Goal: Task Accomplishment & Management: Use online tool/utility

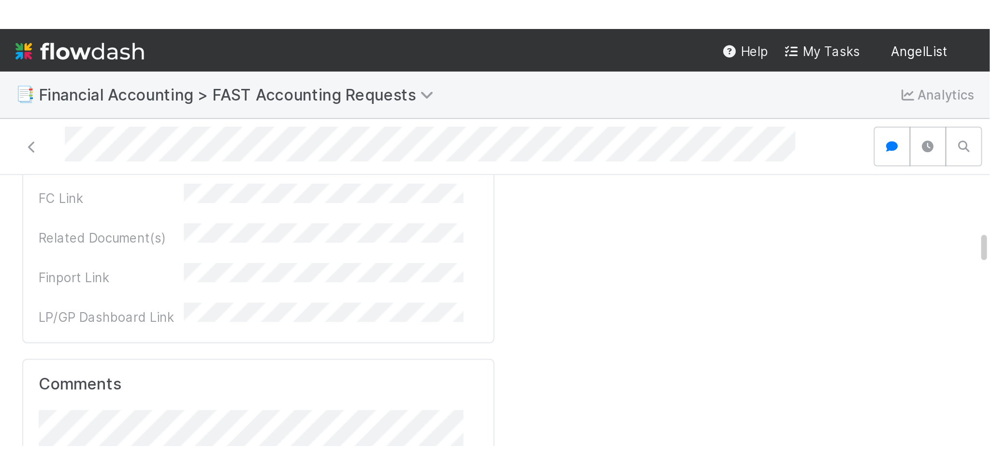
scroll to position [1581, 0]
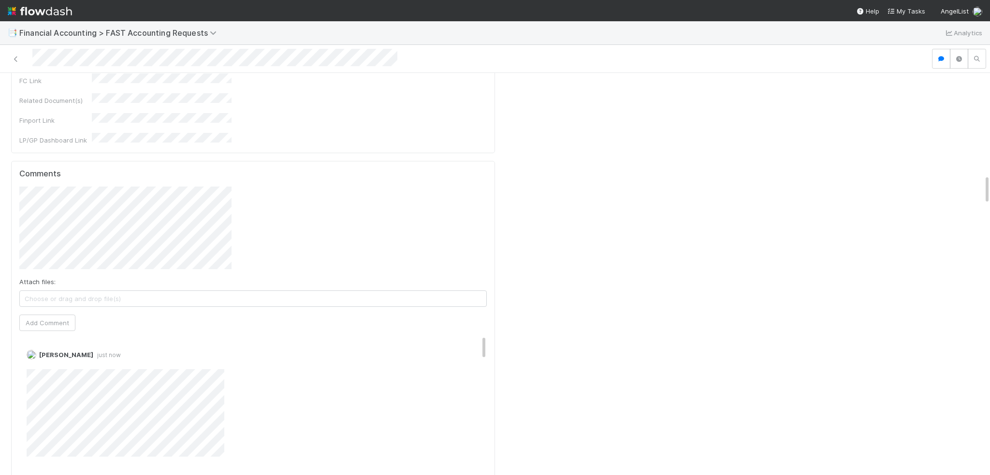
scroll to position [1401, 0]
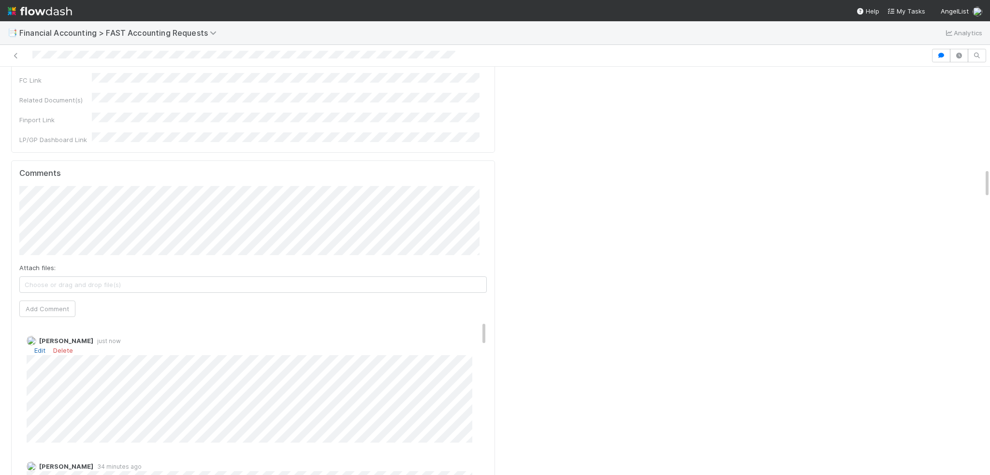
click at [41, 346] on link "Edit" at bounding box center [39, 350] width 11 height 8
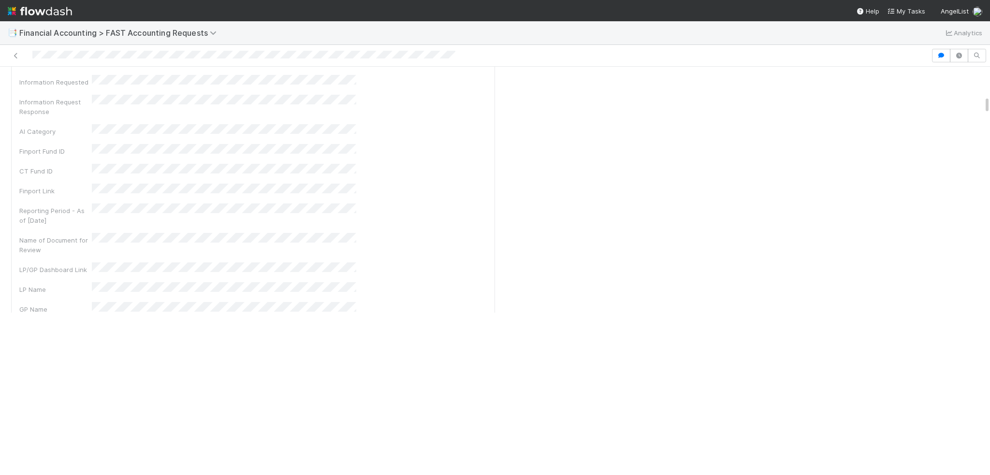
scroll to position [676, 0]
click at [53, 15] on img at bounding box center [40, 11] width 64 height 16
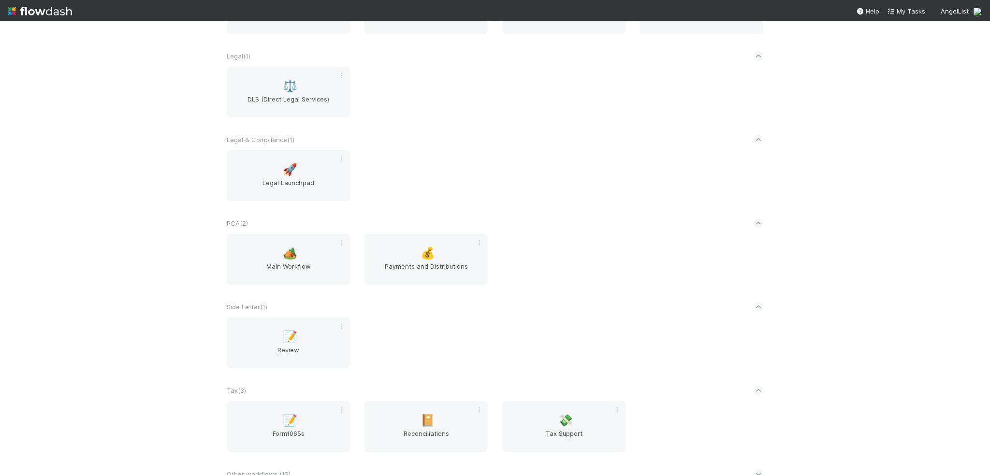
scroll to position [1082, 0]
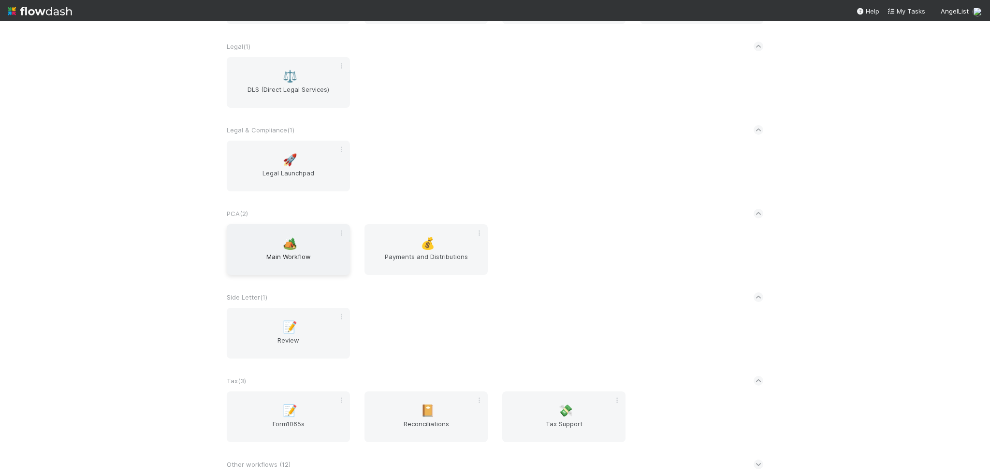
click at [286, 255] on span "Main Workflow" at bounding box center [287, 261] width 115 height 19
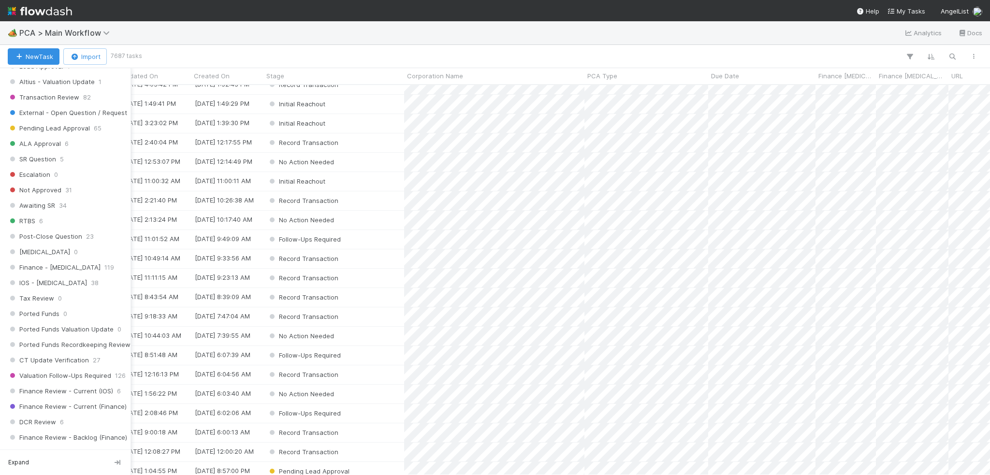
scroll to position [483, 0]
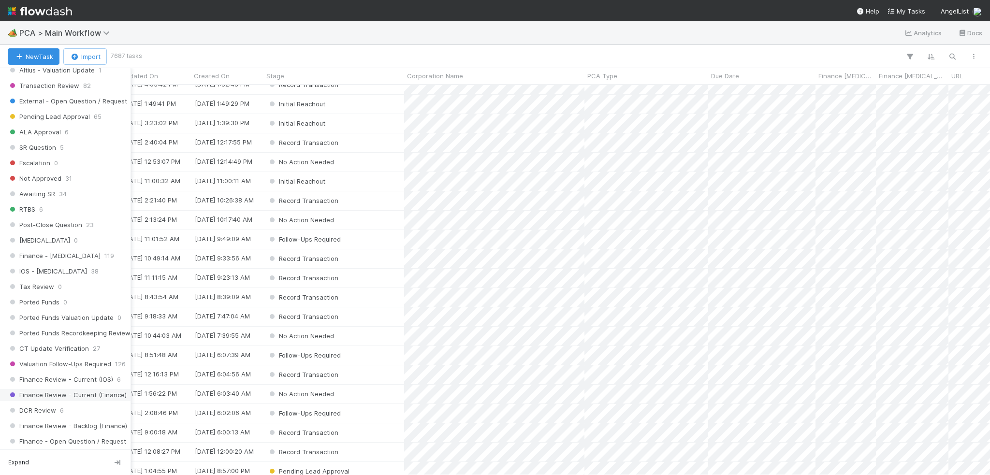
click at [31, 389] on span "Finance Review - Current (Finance)" at bounding box center [67, 395] width 119 height 12
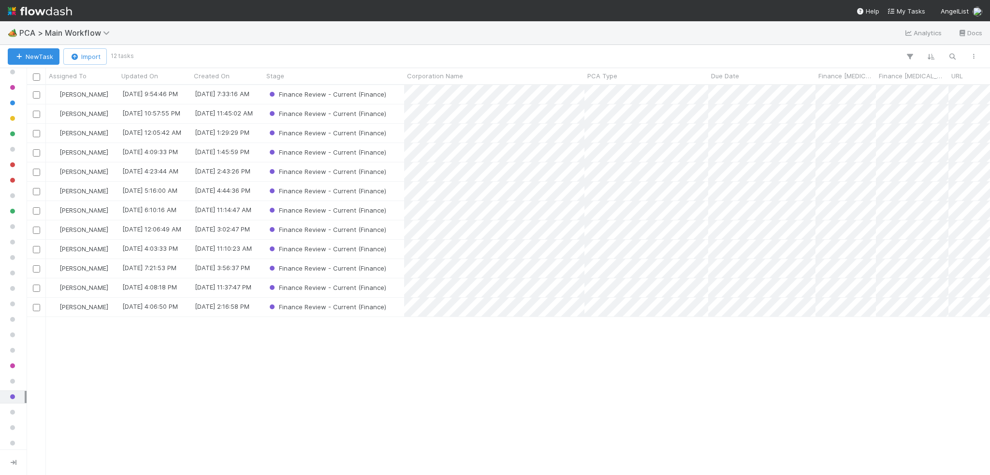
scroll to position [383, 956]
click at [113, 295] on div "[PERSON_NAME]" at bounding box center [82, 287] width 72 height 19
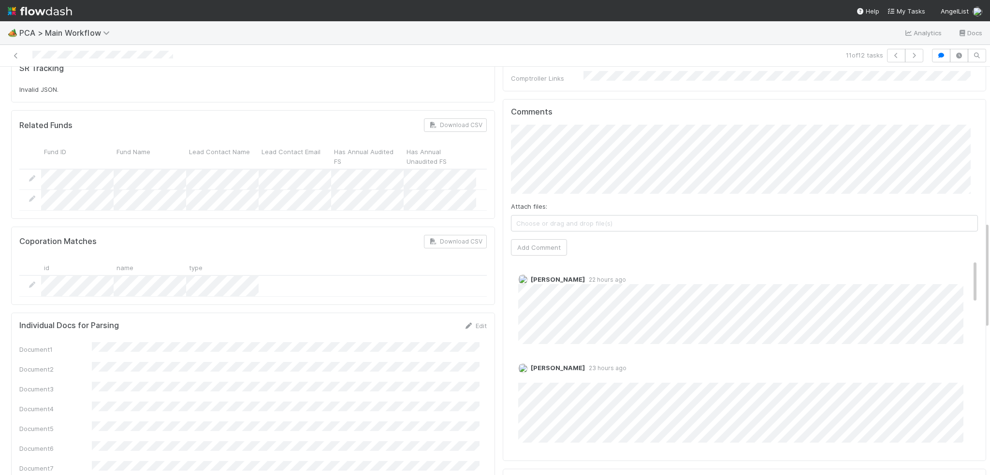
scroll to position [483, 0]
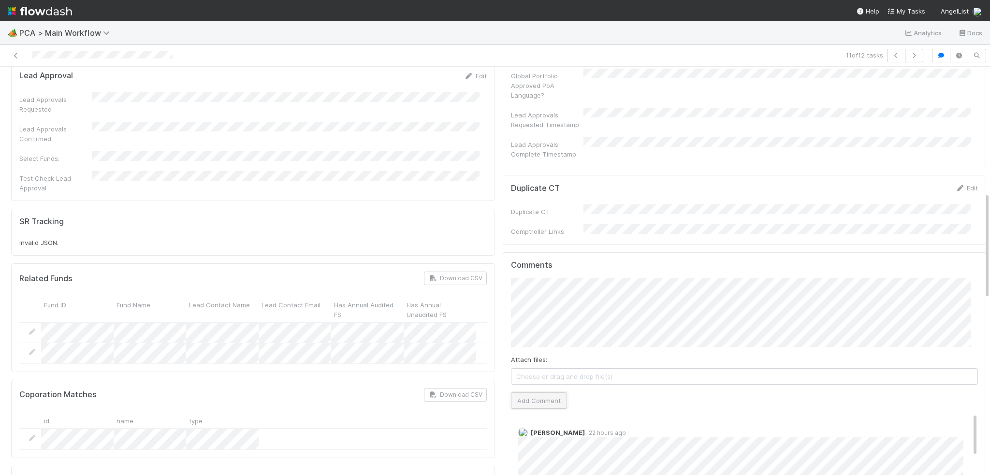
click at [541, 392] on button "Add Comment" at bounding box center [539, 400] width 56 height 16
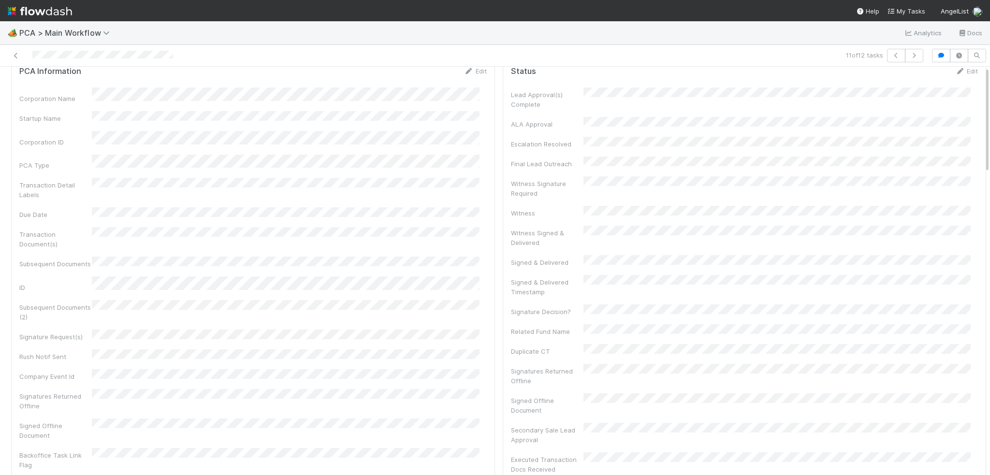
scroll to position [0, 0]
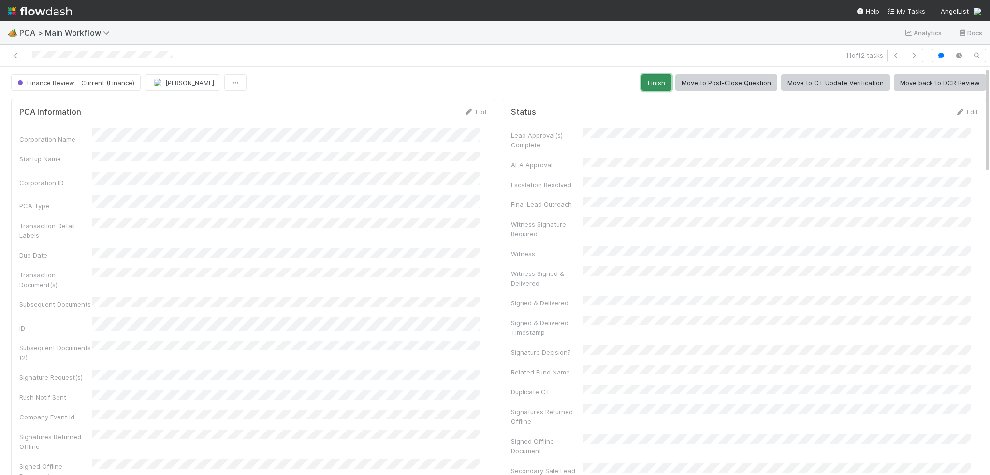
click at [651, 76] on button "Finish" at bounding box center [656, 82] width 30 height 16
click at [15, 56] on icon at bounding box center [16, 56] width 10 height 6
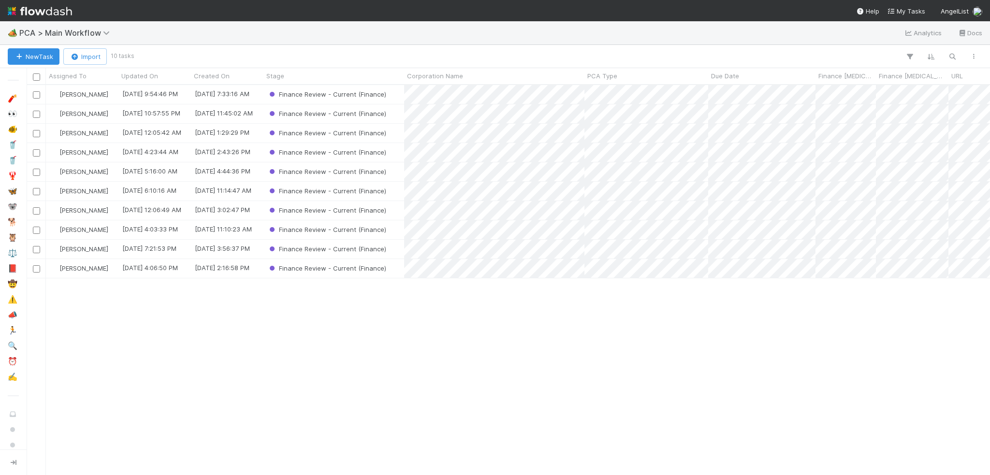
scroll to position [383, 956]
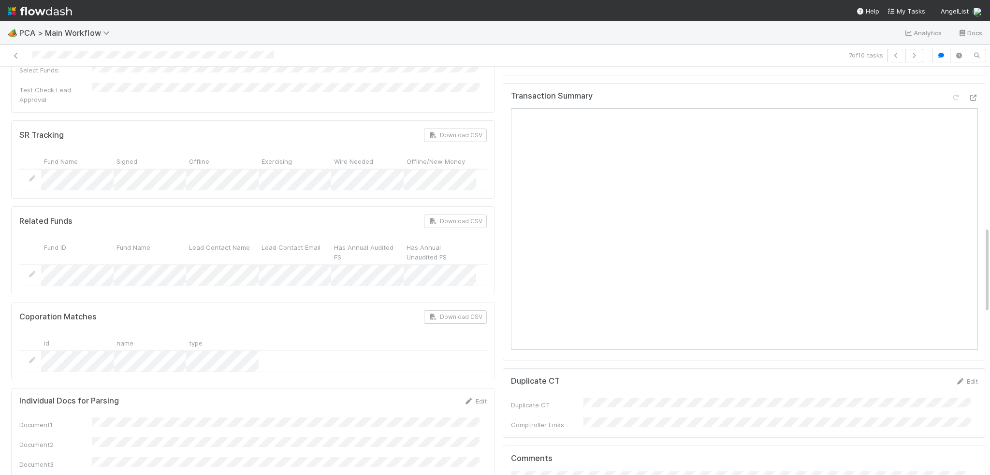
scroll to position [773, 0]
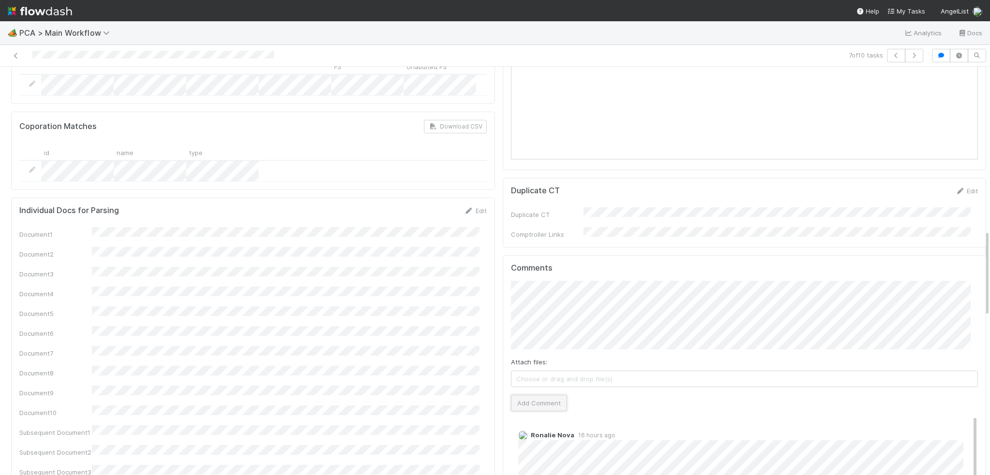
click at [531, 395] on button "Add Comment" at bounding box center [539, 403] width 56 height 16
click at [14, 53] on icon at bounding box center [16, 56] width 10 height 6
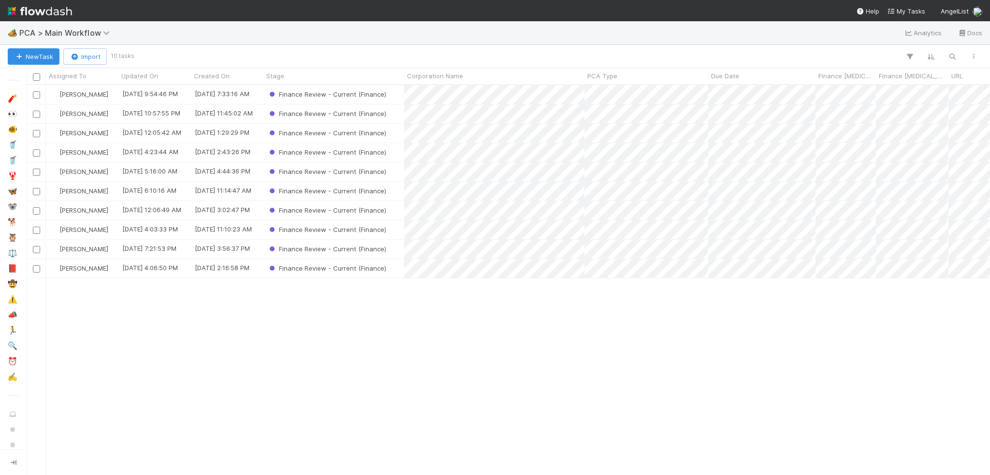
scroll to position [383, 956]
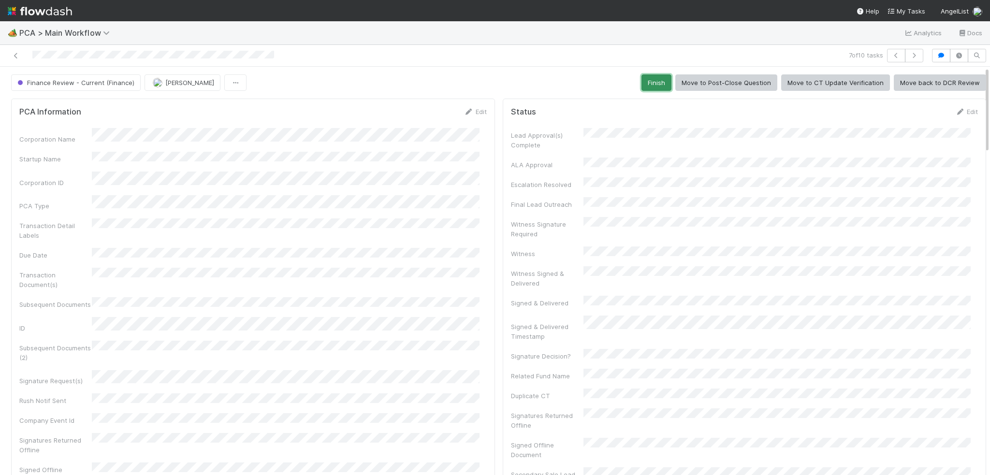
click at [651, 86] on button "Finish" at bounding box center [656, 82] width 30 height 16
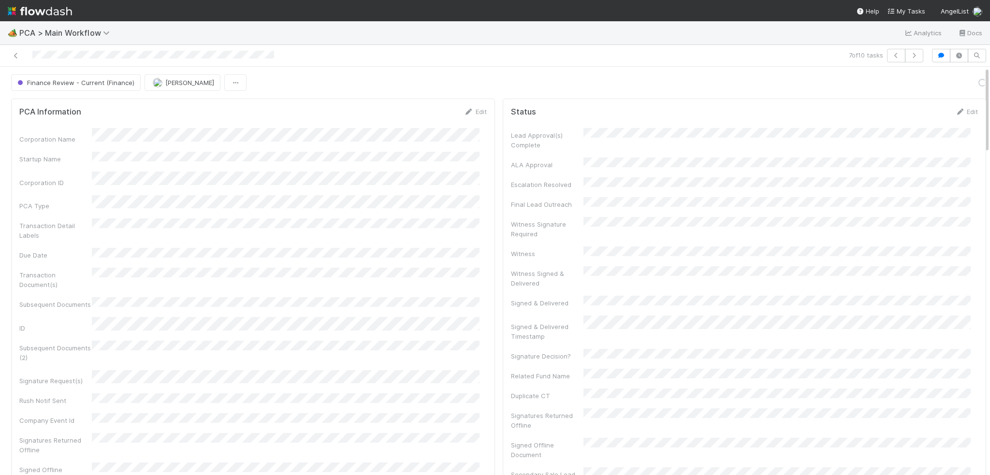
click at [23, 53] on div at bounding box center [235, 56] width 463 height 14
click at [21, 53] on div at bounding box center [235, 56] width 463 height 14
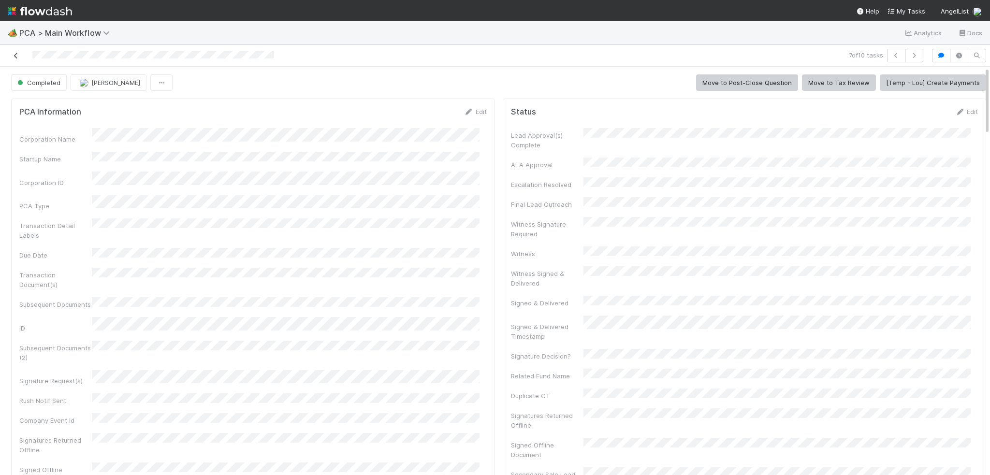
click at [17, 56] on icon at bounding box center [16, 56] width 10 height 6
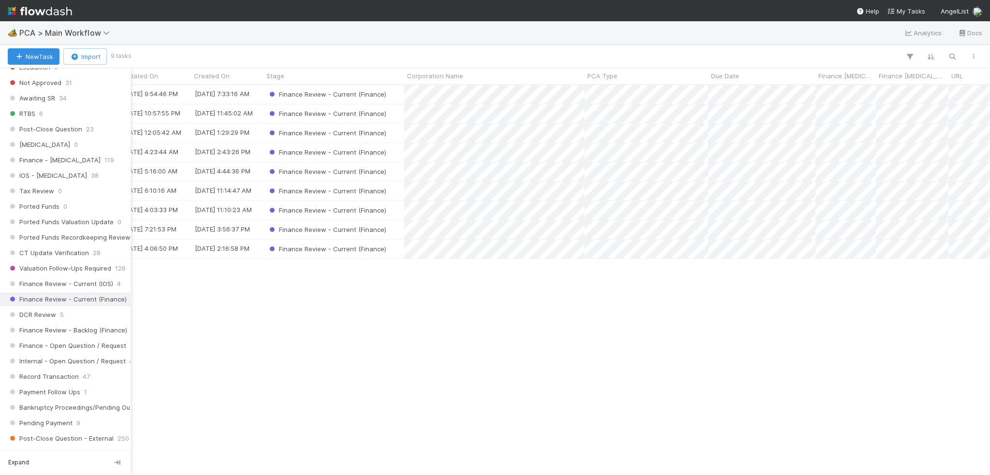
scroll to position [580, 0]
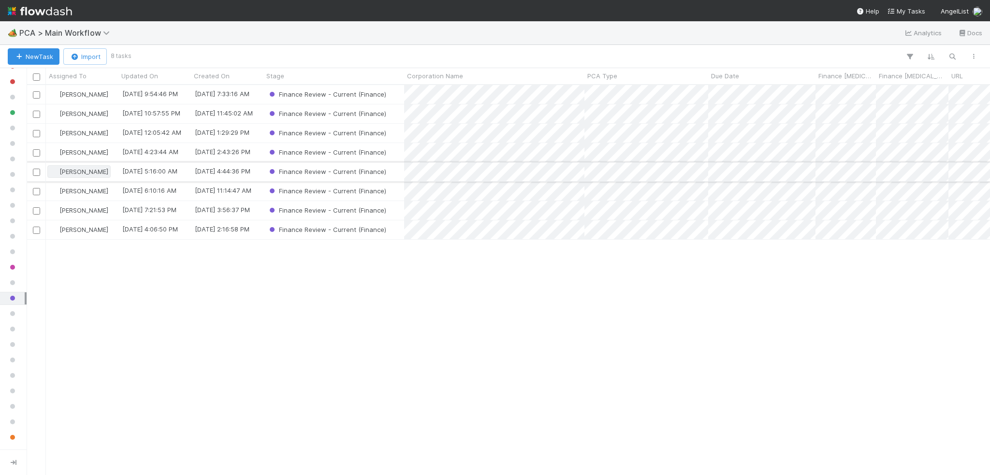
click at [85, 166] on span "[PERSON_NAME]" at bounding box center [78, 171] width 63 height 13
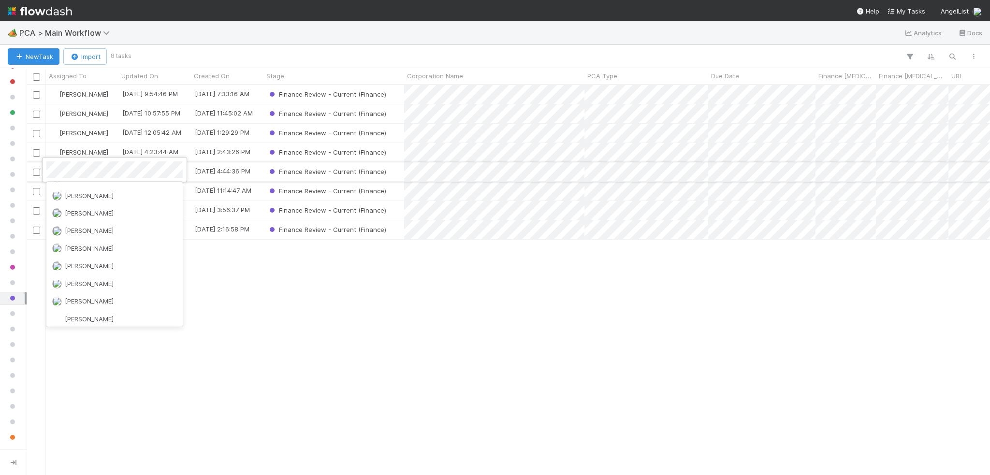
scroll to position [0, 0]
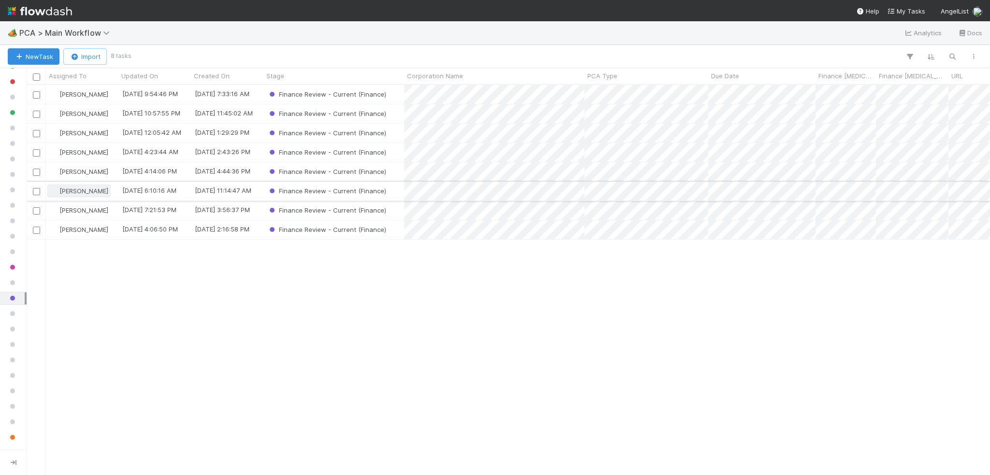
click at [82, 189] on span "[PERSON_NAME]" at bounding box center [83, 191] width 49 height 8
click at [110, 173] on div "[PERSON_NAME]" at bounding box center [82, 171] width 72 height 19
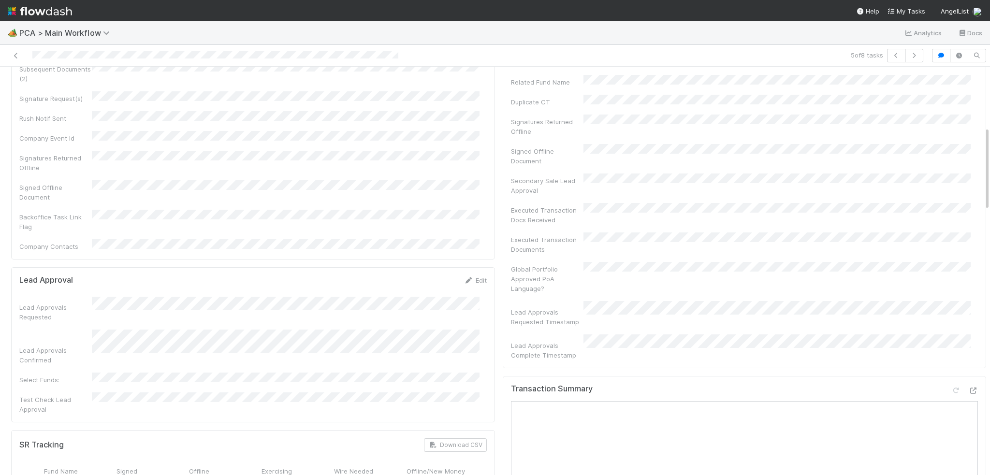
scroll to position [483, 0]
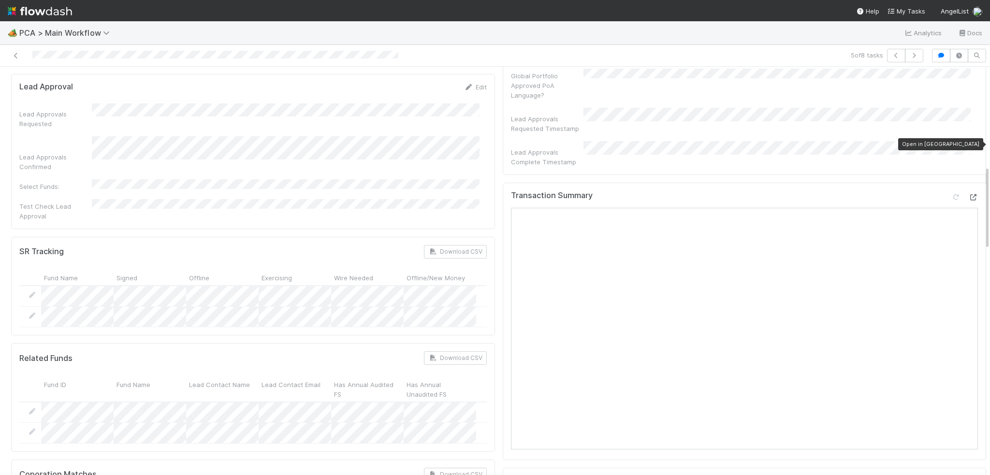
click at [968, 194] on icon at bounding box center [973, 197] width 10 height 6
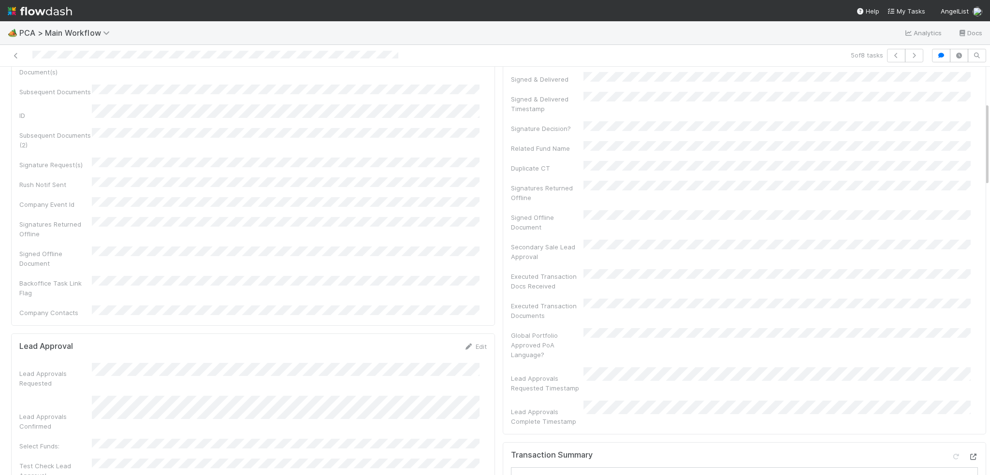
scroll to position [338, 0]
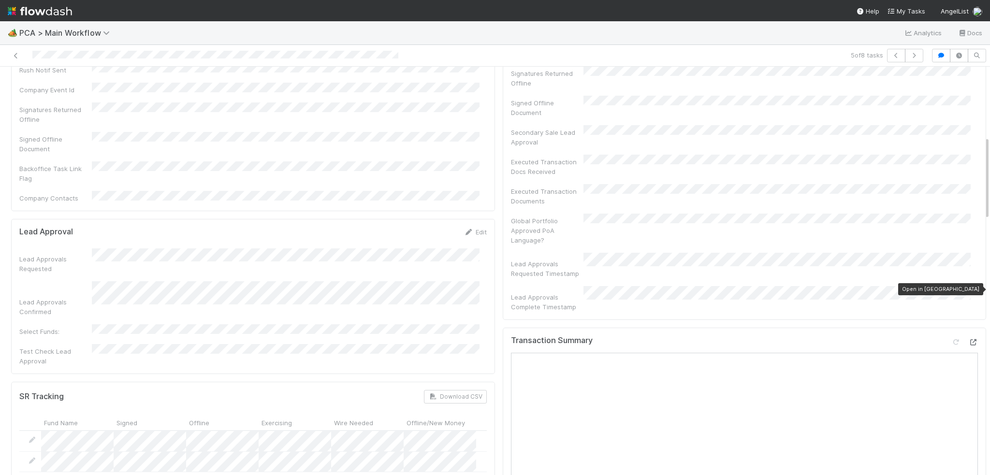
click at [968, 339] on icon at bounding box center [973, 342] width 10 height 6
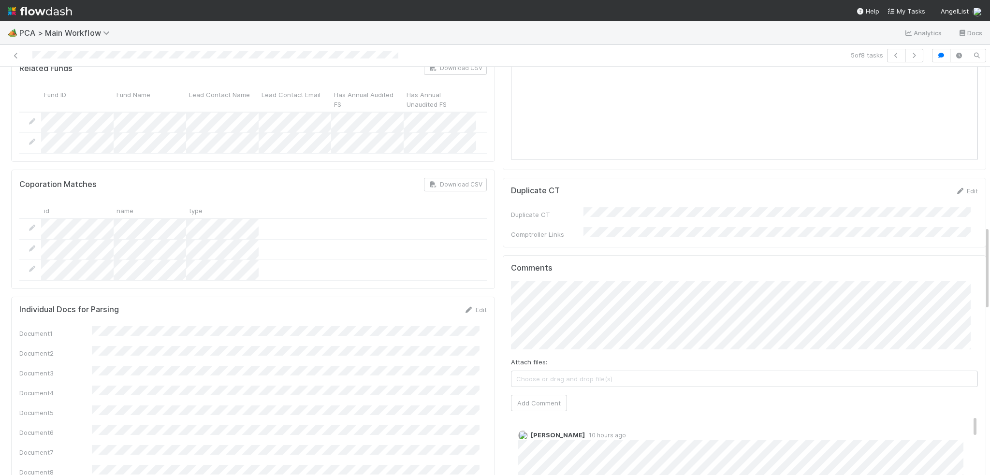
scroll to position [821, 0]
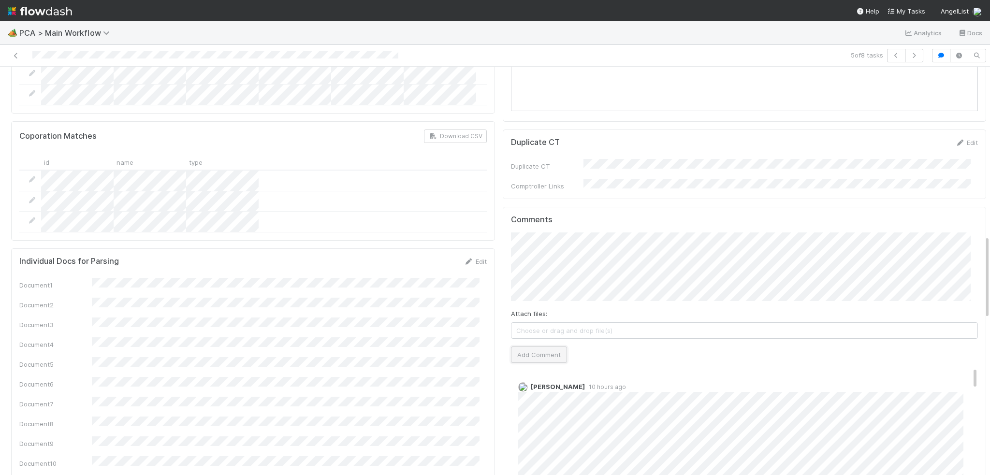
click at [516, 346] on button "Add Comment" at bounding box center [539, 354] width 56 height 16
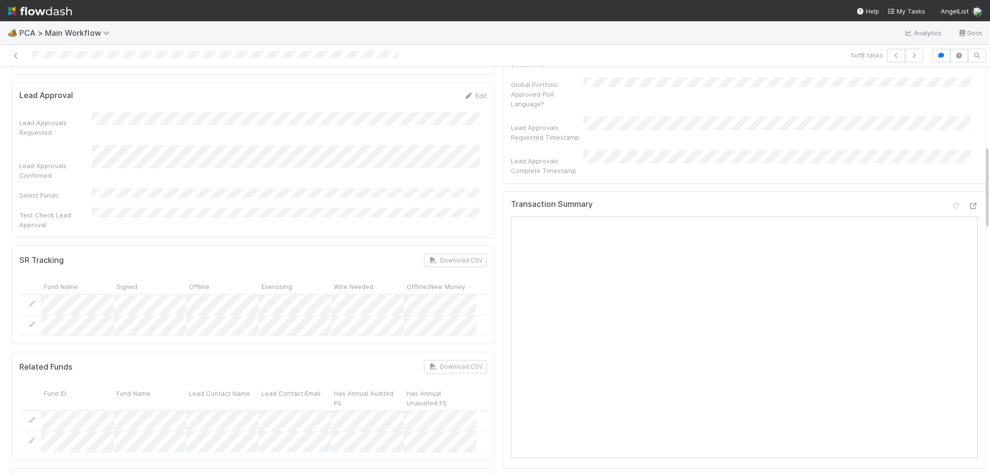
scroll to position [0, 0]
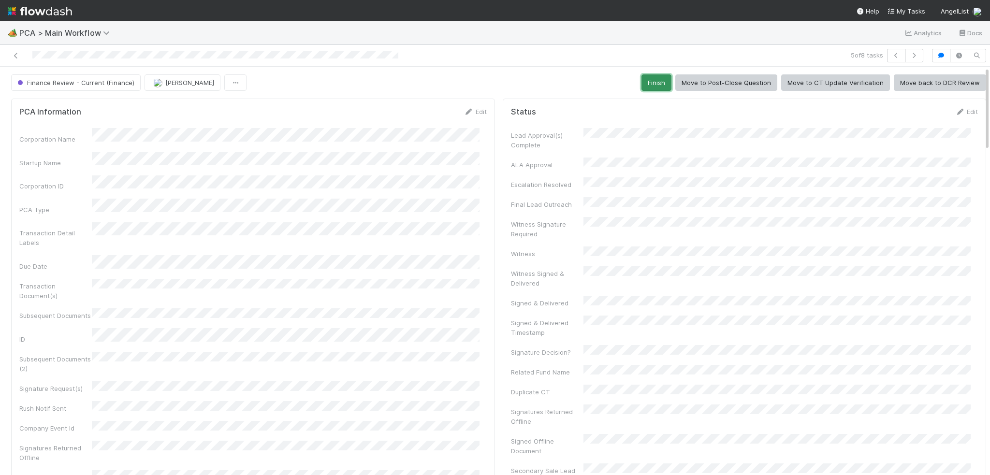
click at [645, 82] on button "Finish" at bounding box center [656, 82] width 30 height 16
click at [12, 56] on icon at bounding box center [16, 56] width 10 height 6
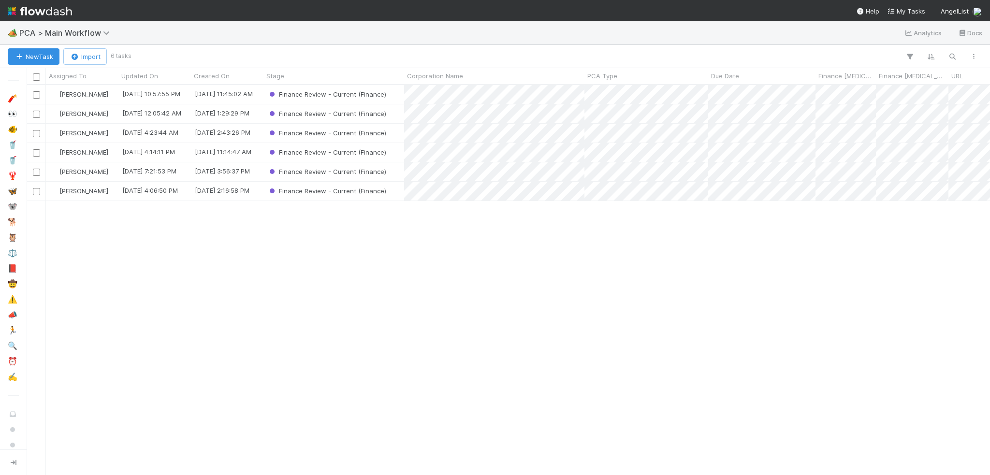
scroll to position [383, 956]
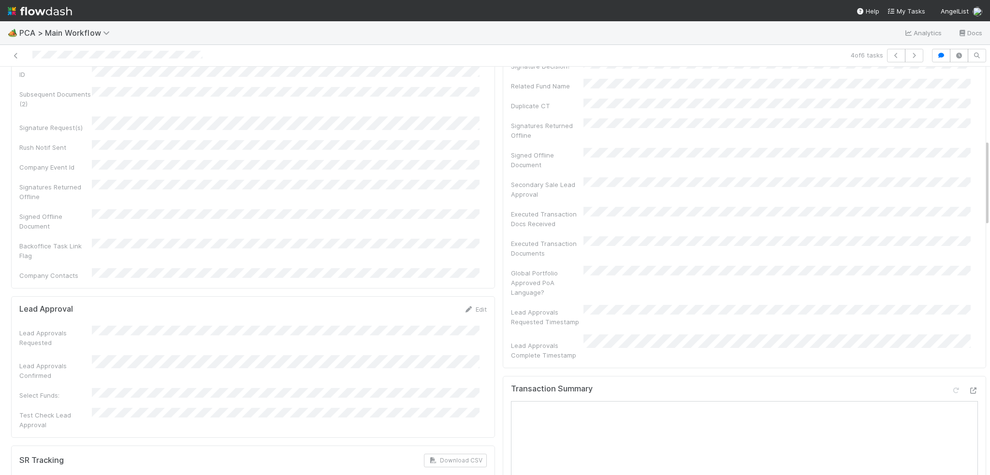
scroll to position [435, 0]
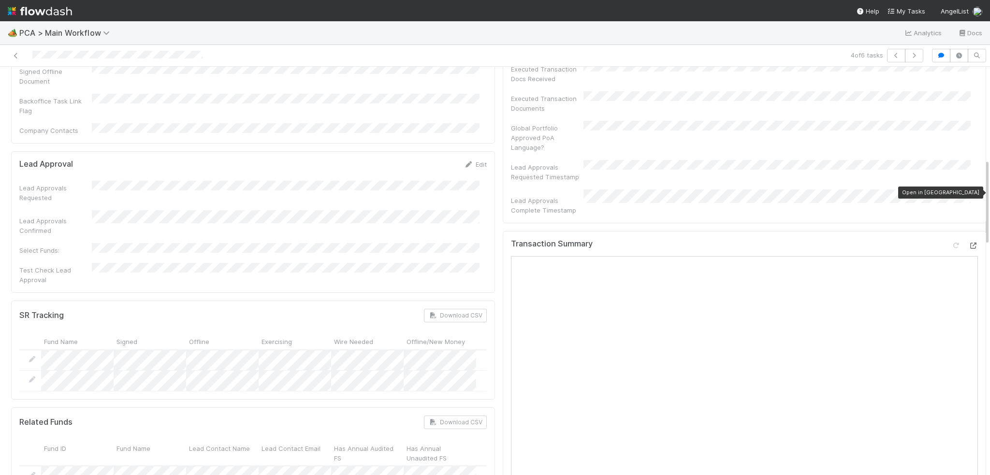
click at [968, 243] on icon at bounding box center [973, 246] width 10 height 6
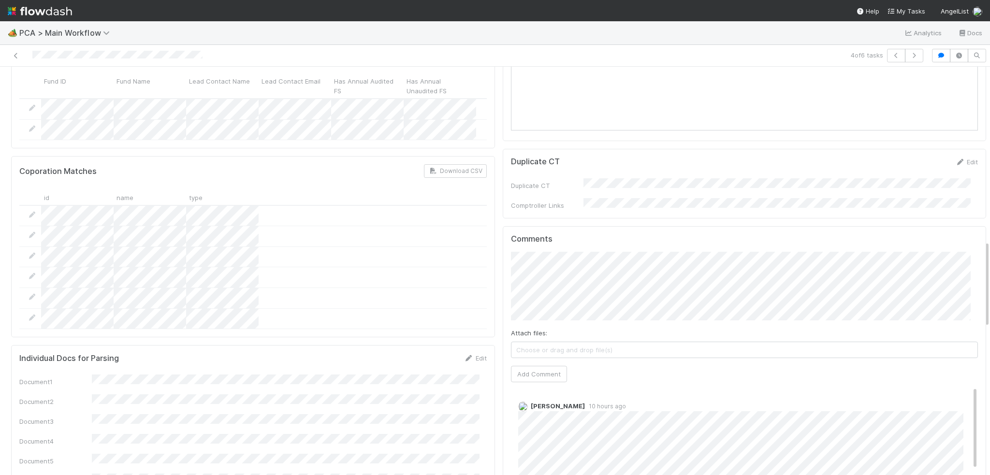
scroll to position [821, 0]
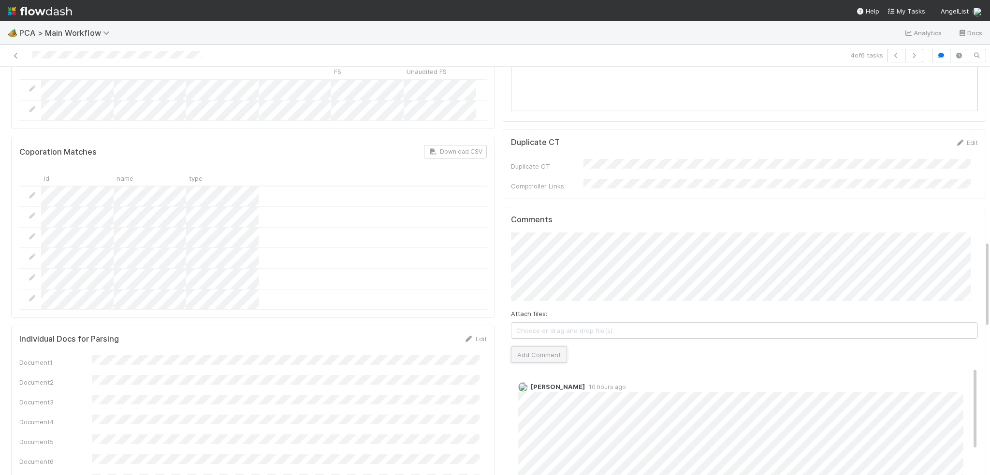
click at [519, 346] on button "Add Comment" at bounding box center [539, 354] width 56 height 16
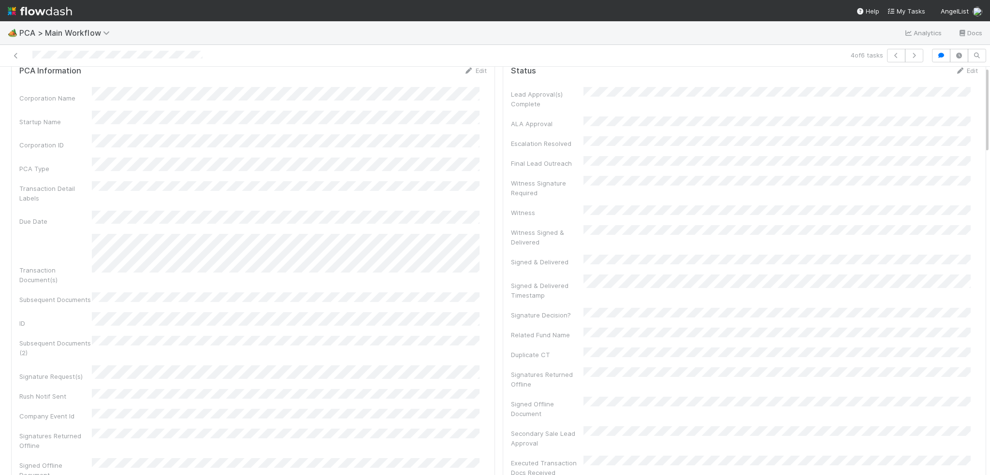
scroll to position [0, 0]
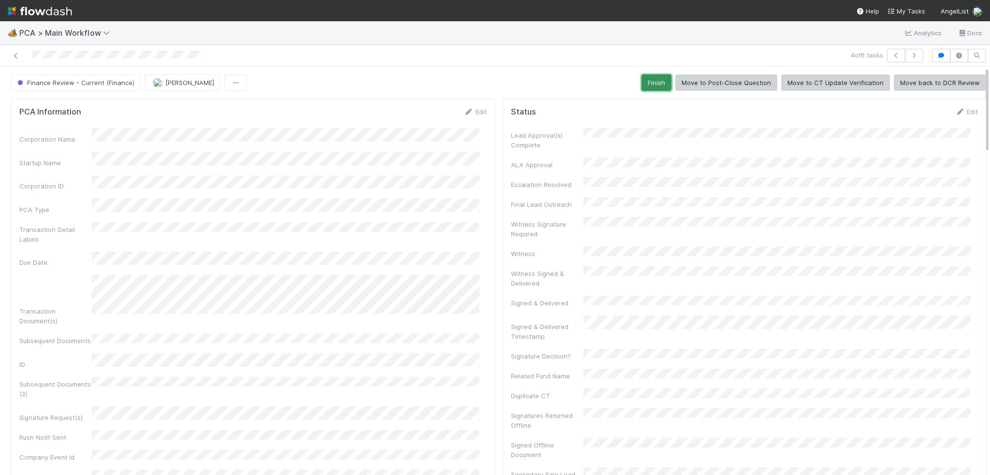
click at [641, 86] on button "Finish" at bounding box center [656, 82] width 30 height 16
click at [18, 56] on icon at bounding box center [16, 56] width 10 height 6
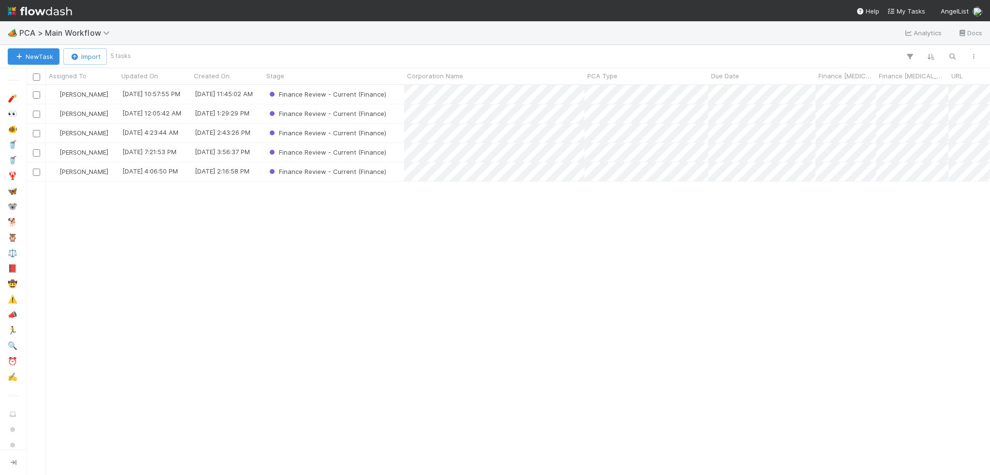
scroll to position [383, 956]
click at [450, 274] on div "[PERSON_NAME] [DATE] 10:57:55 PM [DATE] 11:45:02 AM Finance Review - Current (F…" at bounding box center [508, 279] width 963 height 389
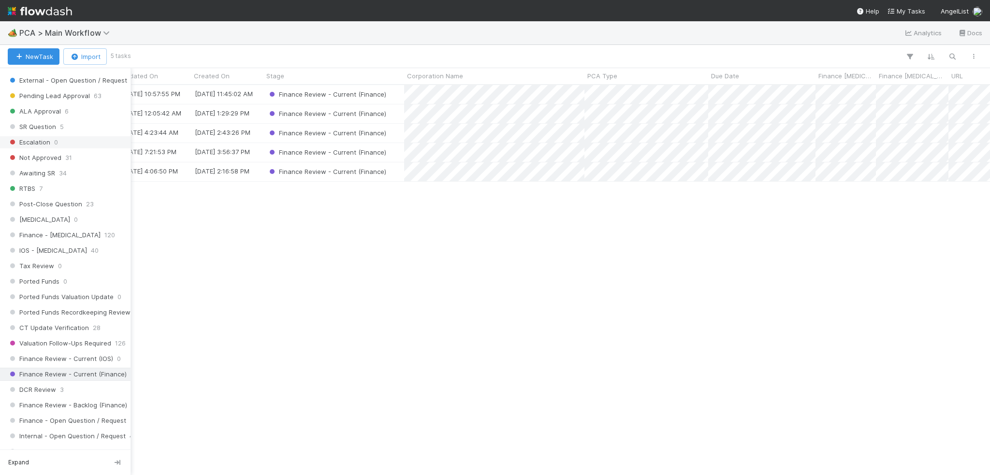
scroll to position [532, 0]
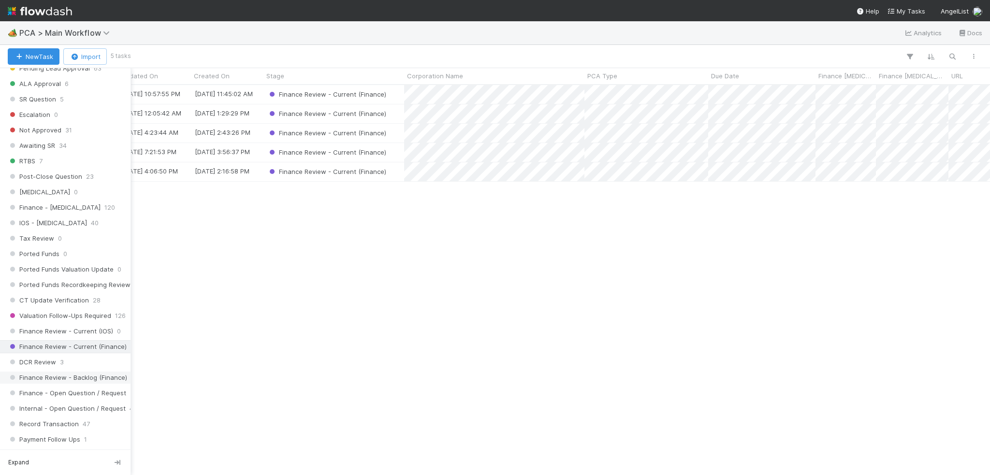
click at [81, 372] on span "Finance Review - Backlog (Finance)" at bounding box center [67, 378] width 119 height 12
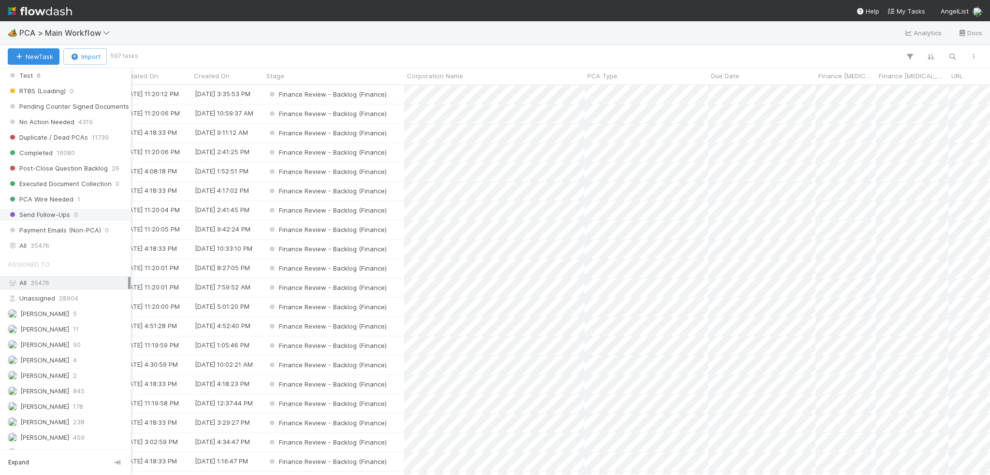
scroll to position [1015, 0]
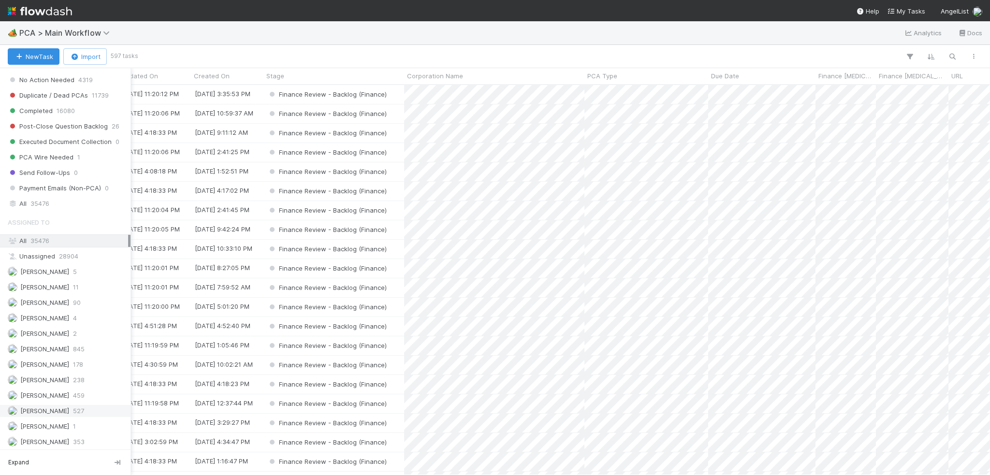
click at [47, 407] on span "[PERSON_NAME]" at bounding box center [44, 411] width 49 height 8
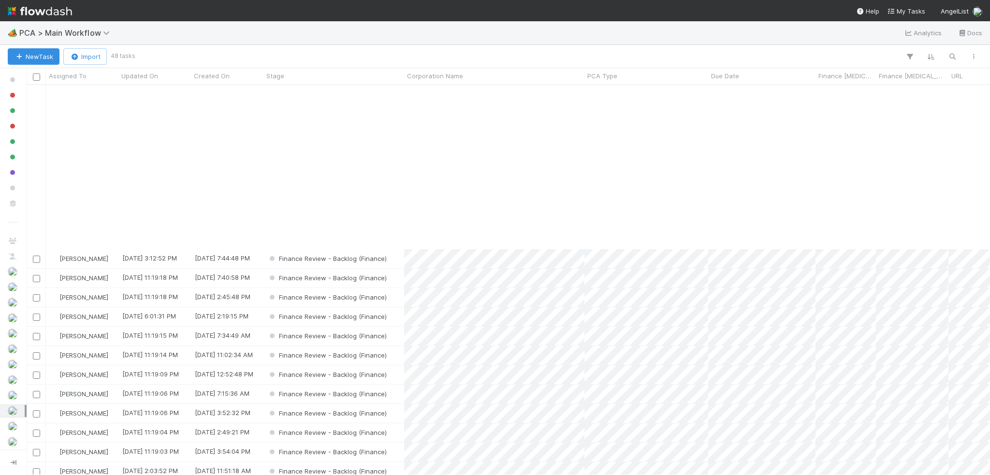
scroll to position [545, 0]
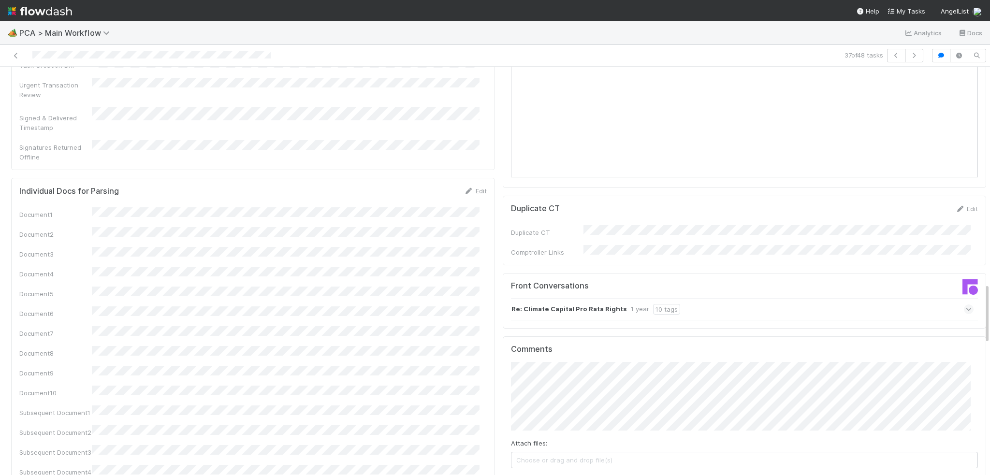
scroll to position [1595, 0]
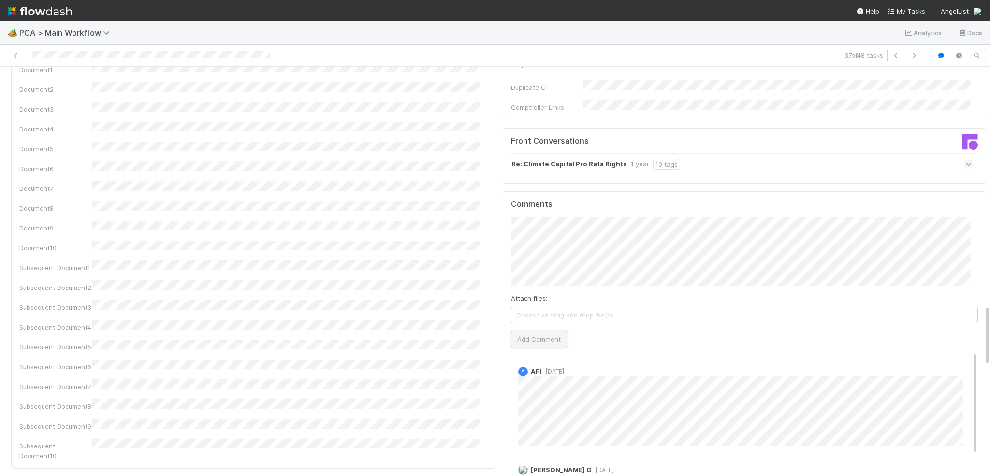
click at [527, 331] on button "Add Comment" at bounding box center [539, 339] width 56 height 16
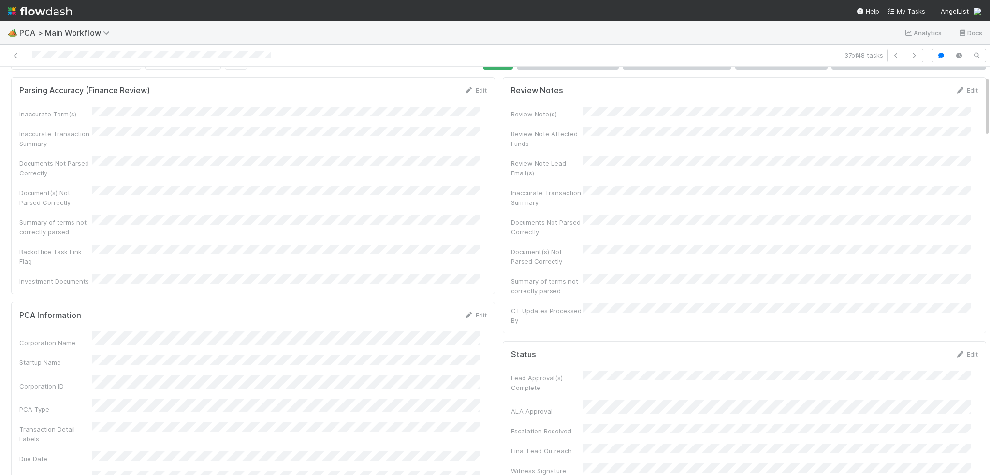
scroll to position [0, 0]
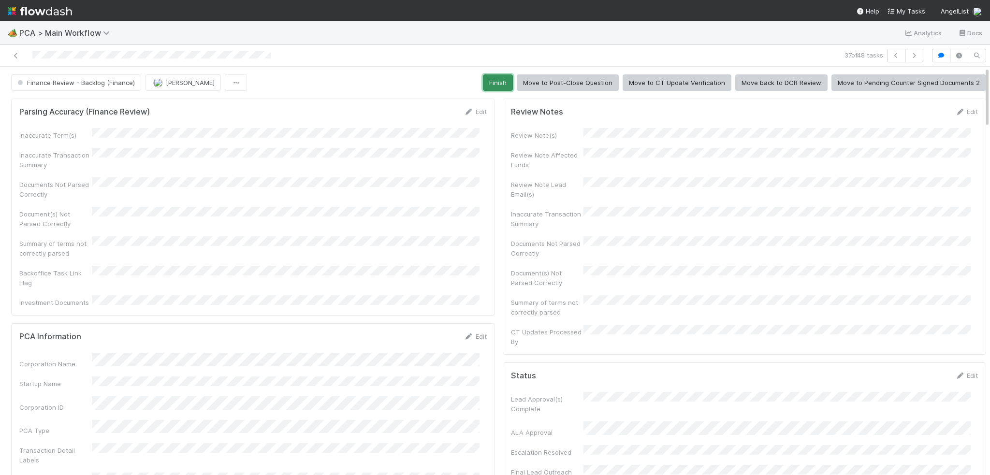
click at [493, 80] on button "Finish" at bounding box center [498, 82] width 30 height 16
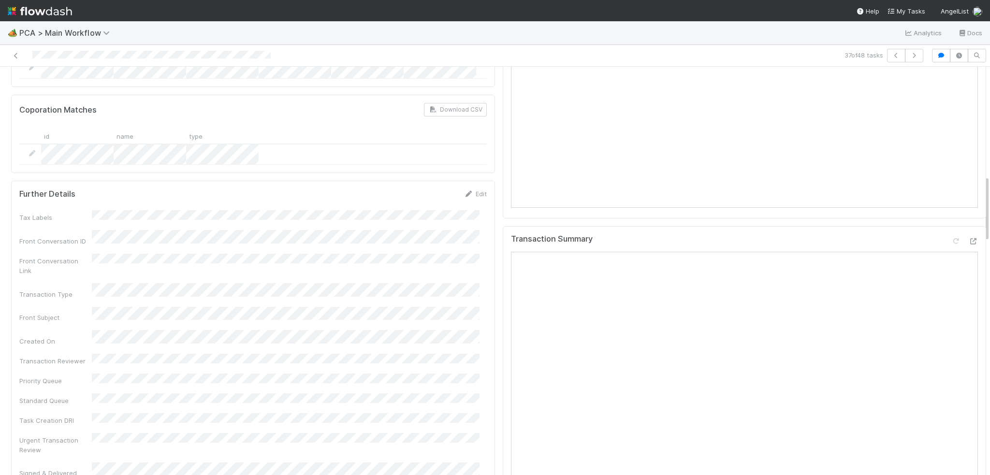
scroll to position [662, 0]
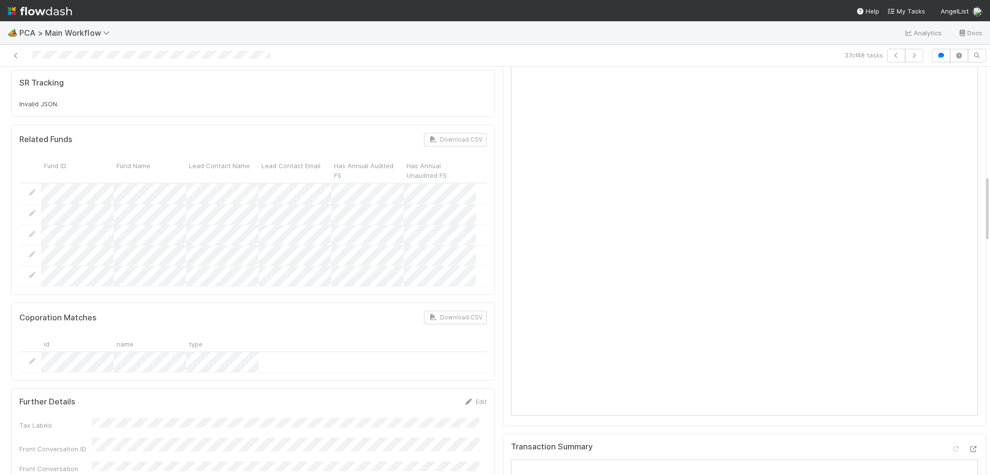
click at [375, 336] on div "id name type" at bounding box center [252, 344] width 467 height 16
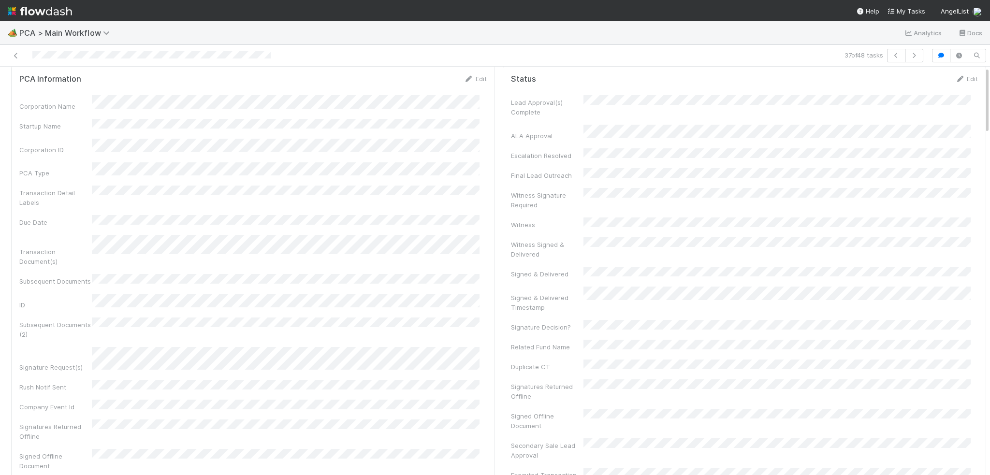
scroll to position [0, 0]
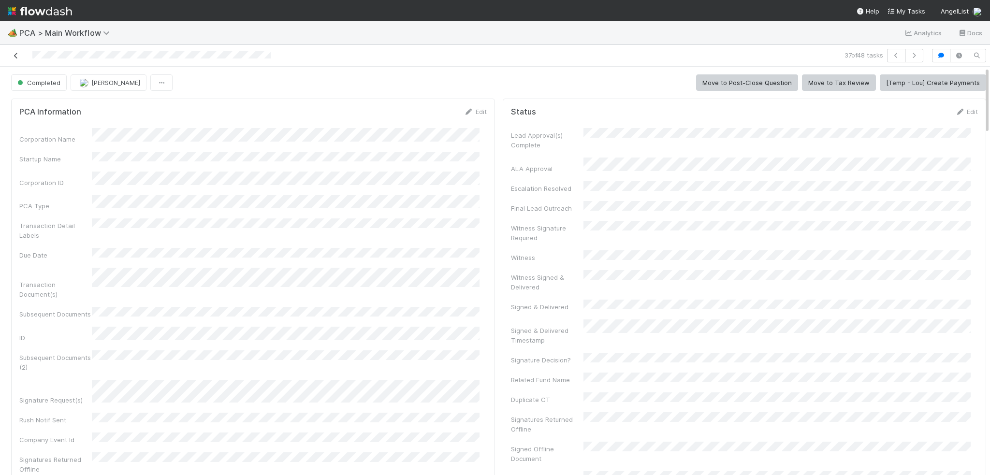
click at [15, 57] on icon at bounding box center [16, 56] width 10 height 6
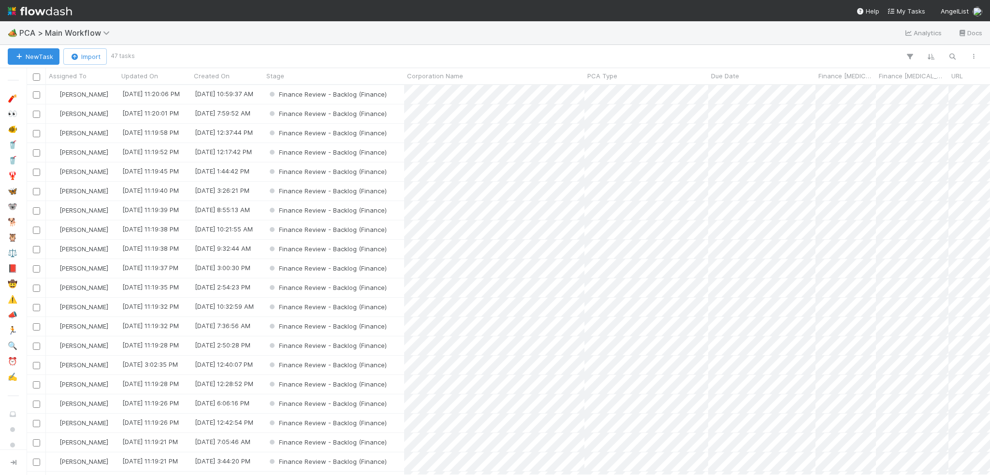
scroll to position [383, 956]
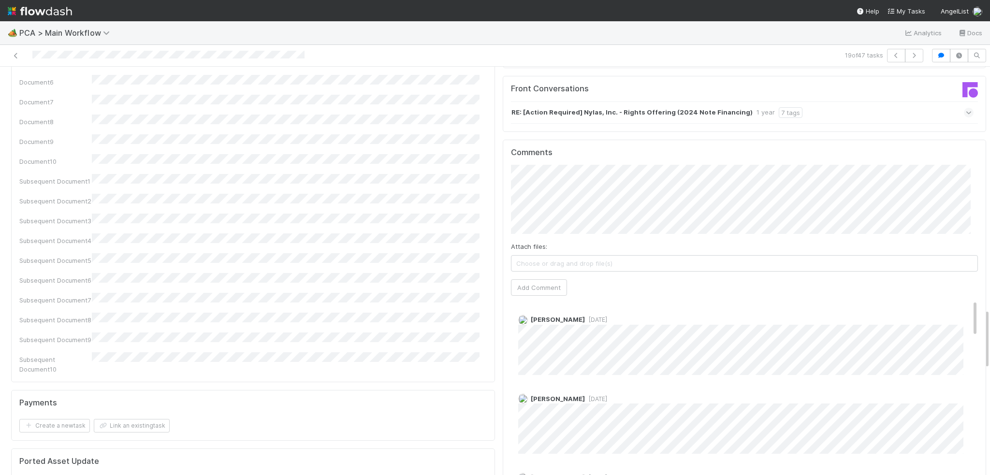
scroll to position [1546, 0]
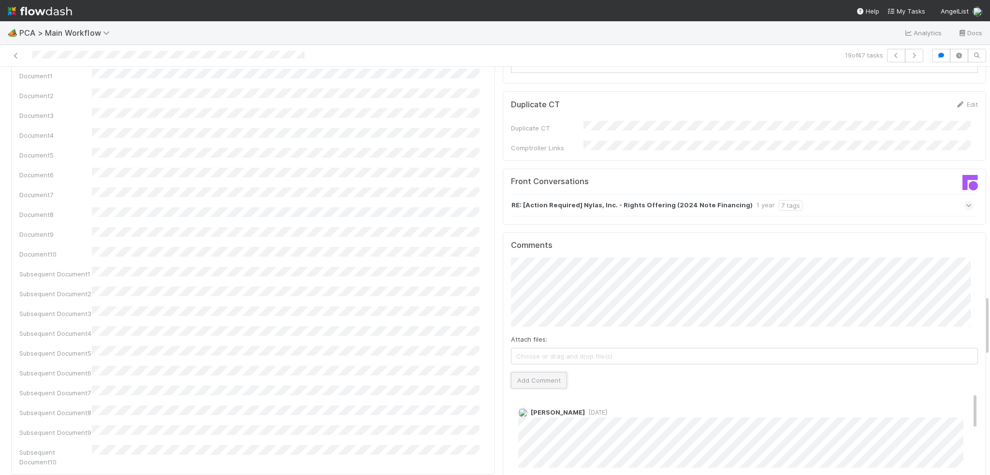
click at [548, 372] on button "Add Comment" at bounding box center [539, 380] width 56 height 16
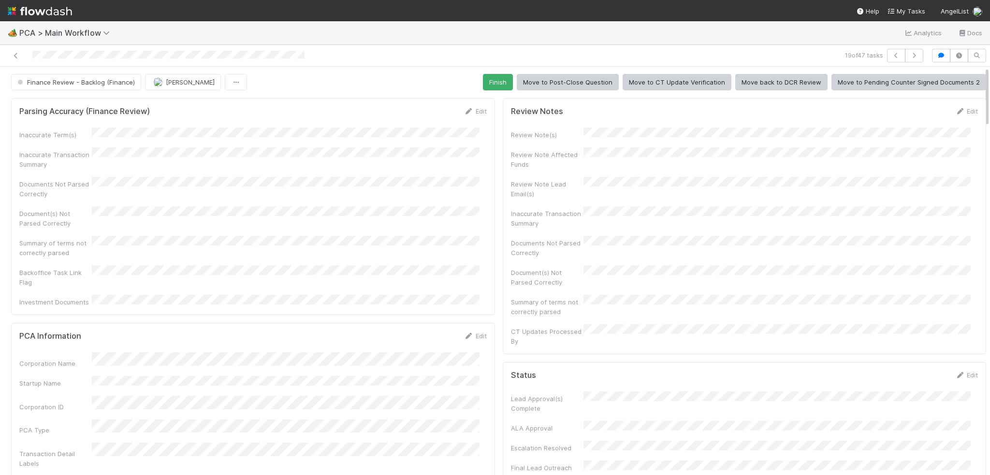
scroll to position [0, 0]
click at [483, 84] on button "Finish" at bounding box center [498, 82] width 30 height 16
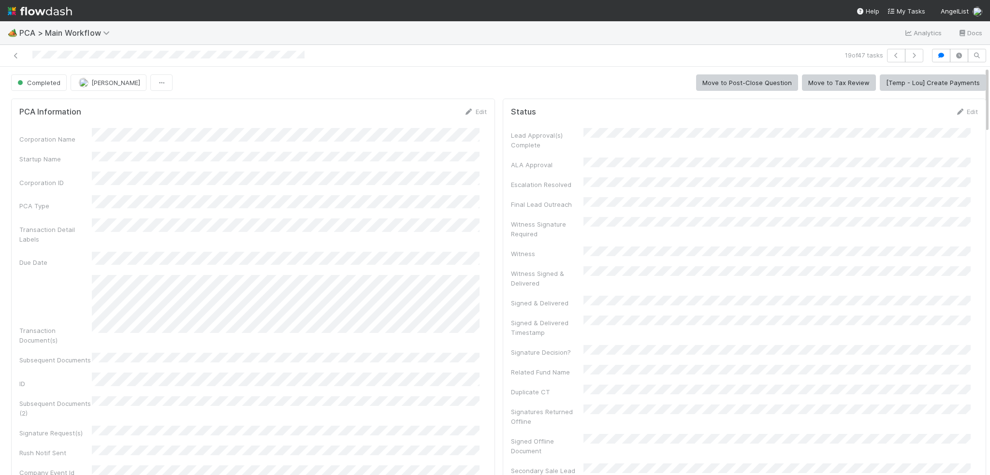
click at [14, 60] on div at bounding box center [235, 56] width 463 height 14
click at [20, 55] on icon at bounding box center [16, 56] width 10 height 6
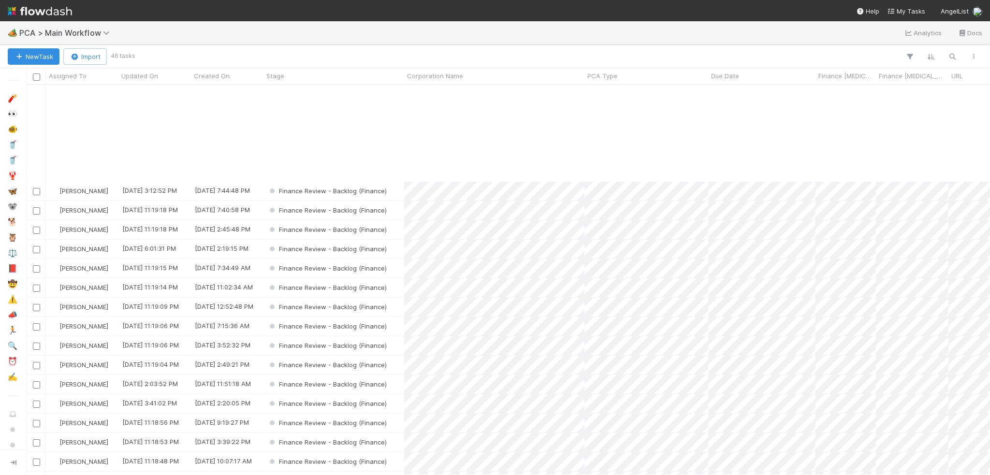
scroll to position [506, 0]
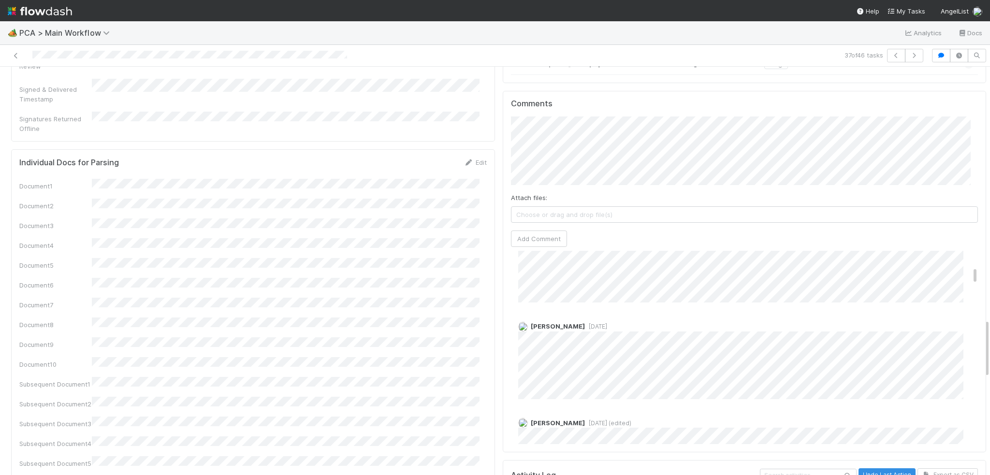
scroll to position [580, 0]
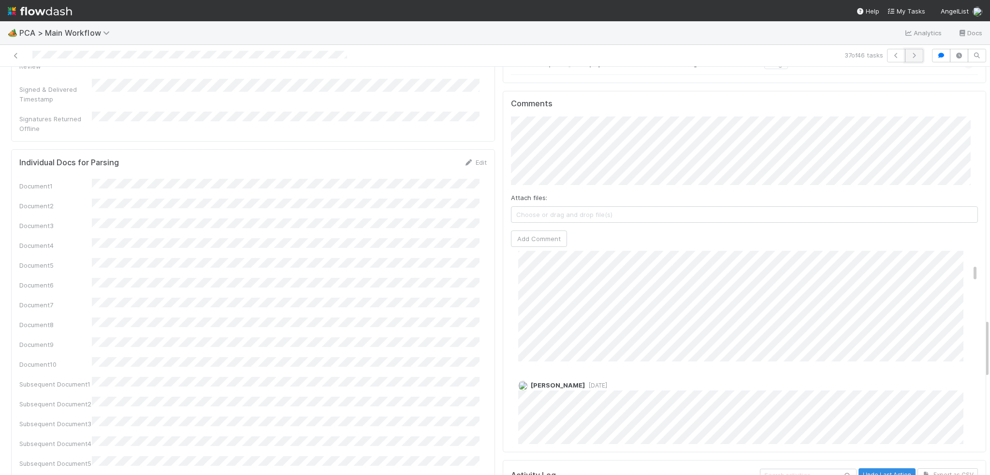
click at [909, 56] on icon "button" at bounding box center [914, 56] width 10 height 6
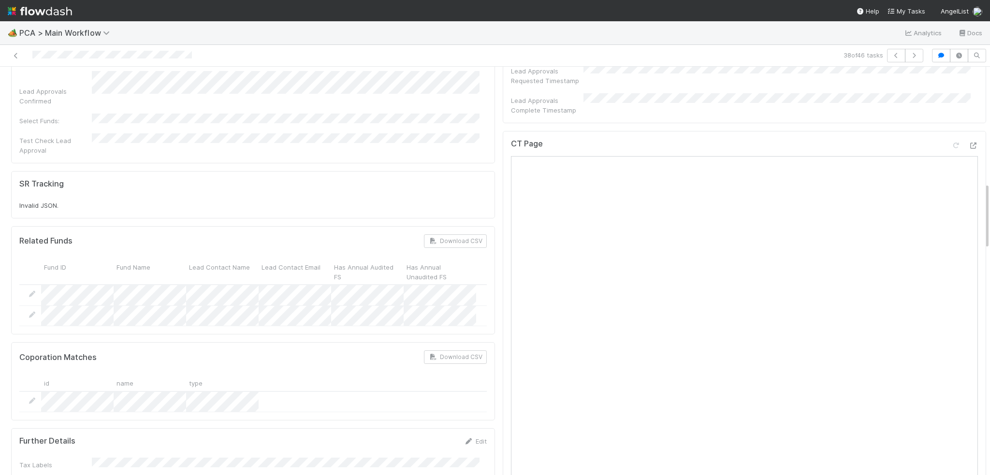
scroll to position [676, 0]
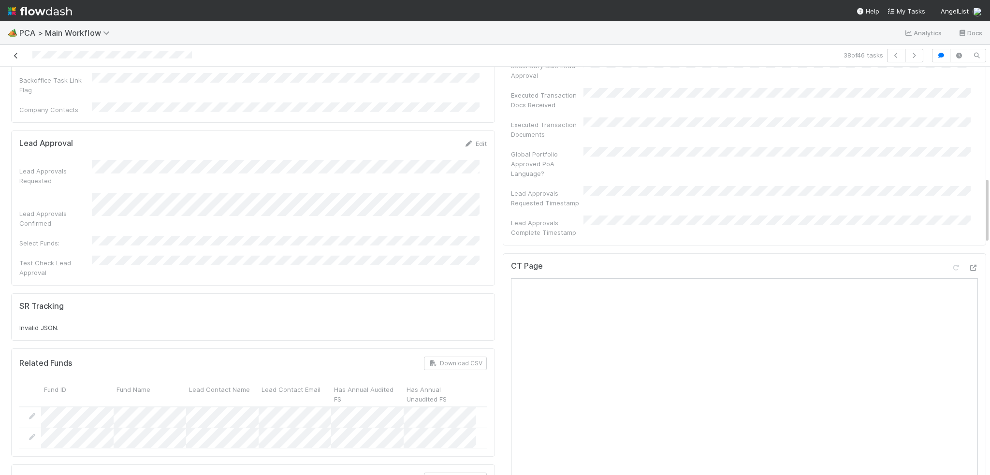
click at [17, 58] on icon at bounding box center [16, 56] width 10 height 6
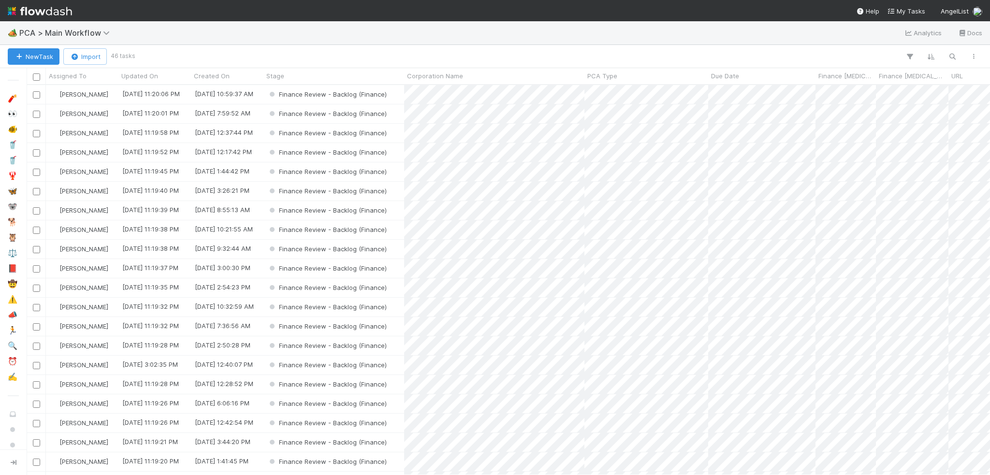
scroll to position [383, 956]
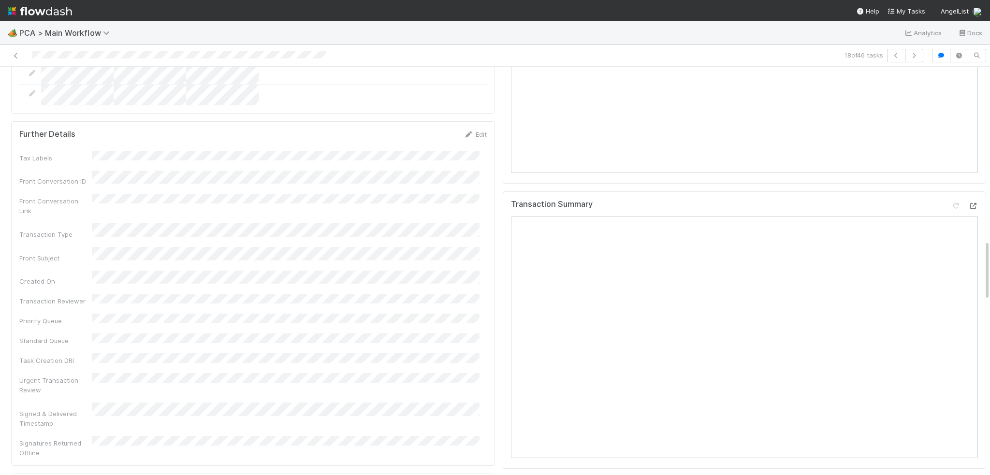
scroll to position [1160, 0]
click at [968, 206] on div at bounding box center [973, 211] width 10 height 10
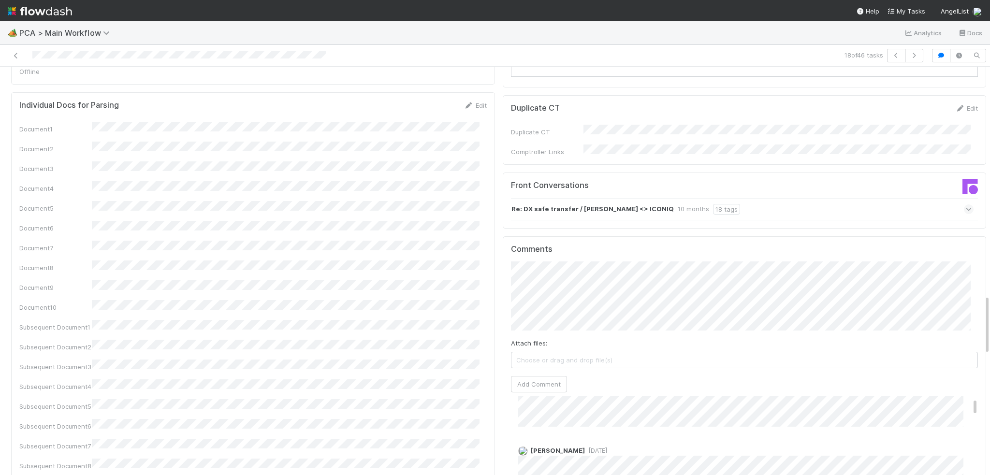
scroll to position [0, 0]
click at [524, 376] on button "Add Comment" at bounding box center [539, 384] width 56 height 16
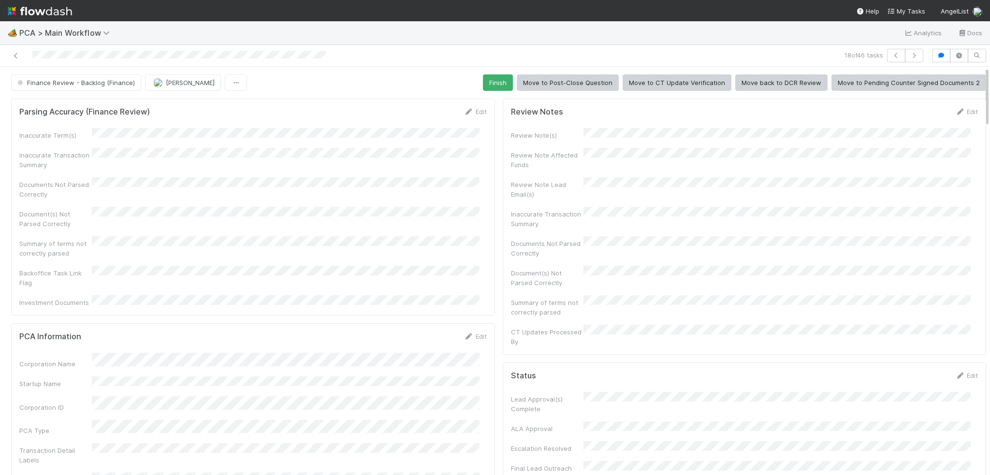
click at [496, 79] on button "Finish" at bounding box center [498, 82] width 30 height 16
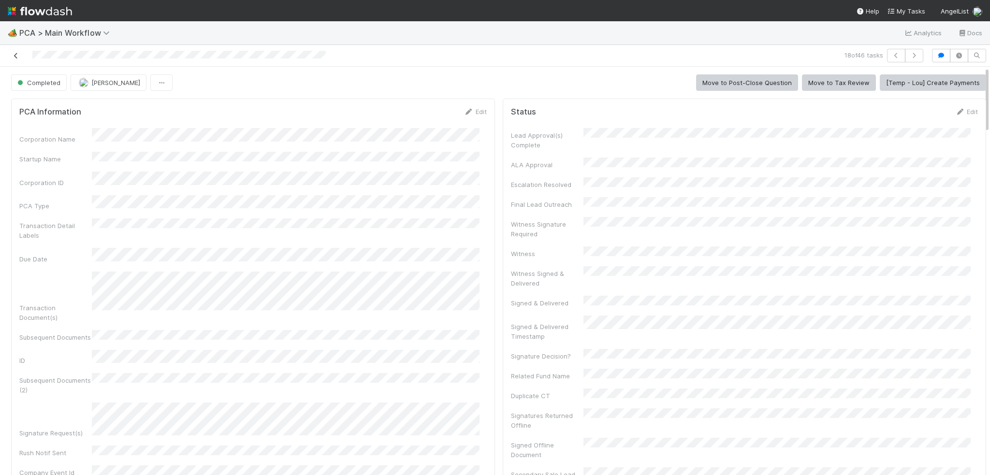
click at [14, 57] on icon at bounding box center [16, 56] width 10 height 6
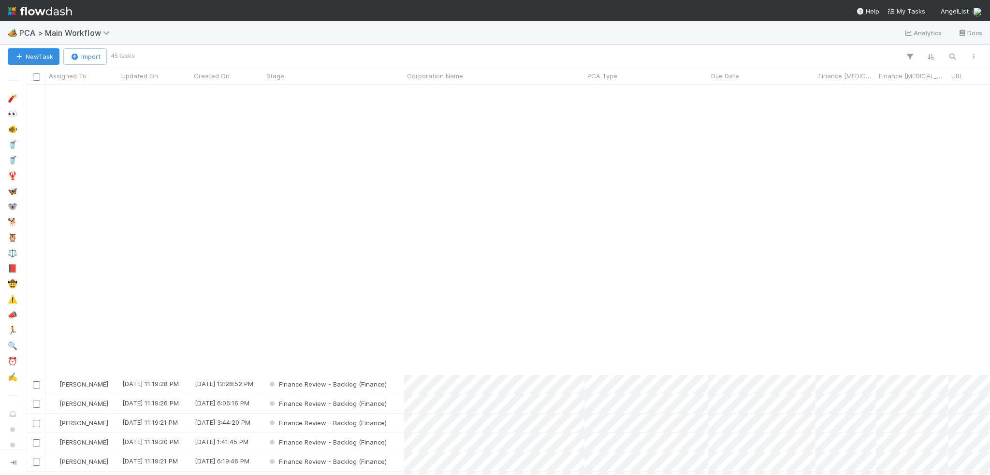
scroll to position [338, 0]
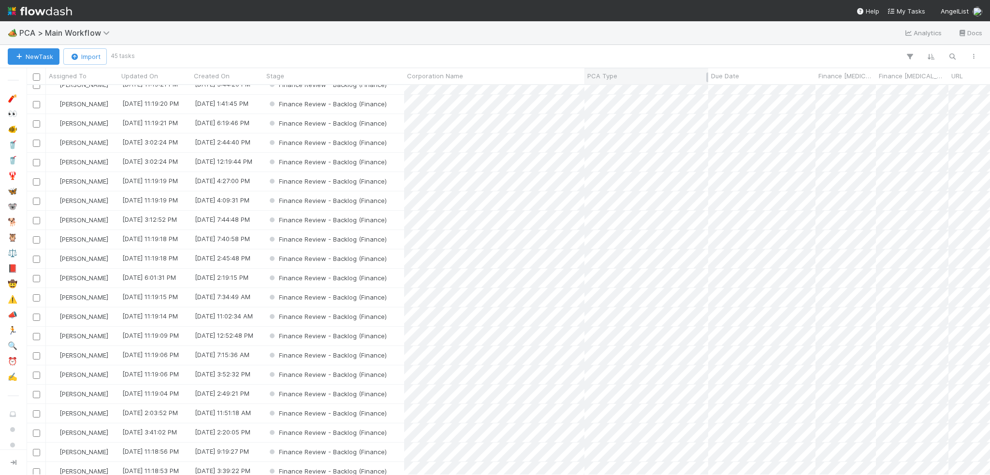
click at [623, 68] on div "PCA Type" at bounding box center [646, 76] width 124 height 16
click at [618, 79] on div "PCA Type" at bounding box center [646, 76] width 118 height 10
click at [626, 91] on div "Sort A → Z" at bounding box center [643, 94] width 110 height 14
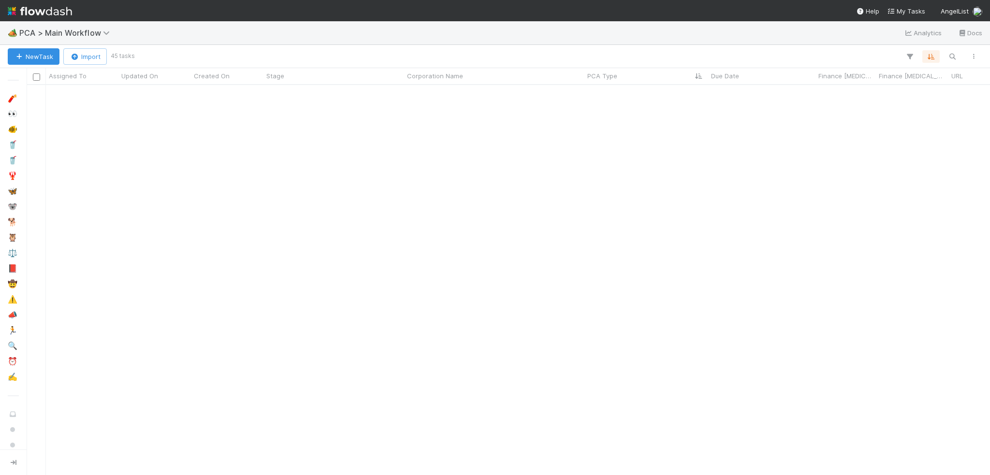
scroll to position [487, 0]
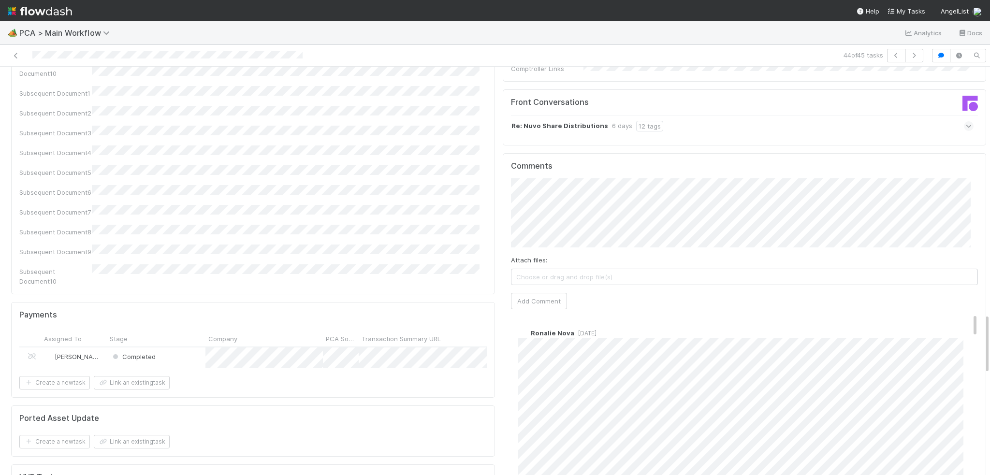
scroll to position [1498, 0]
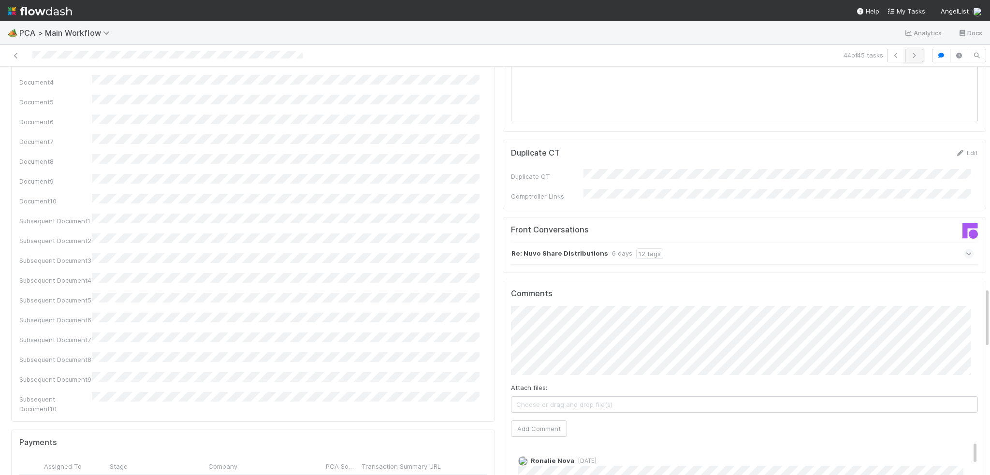
click at [905, 58] on button "button" at bounding box center [914, 56] width 18 height 14
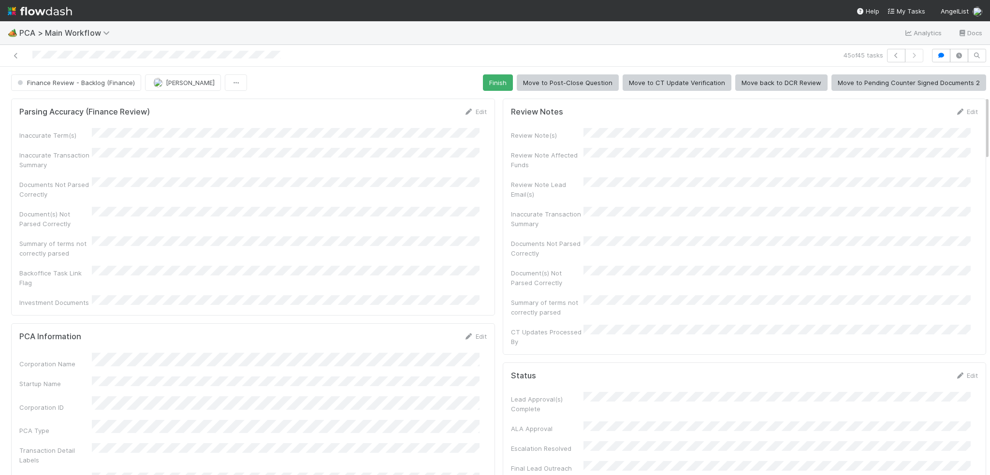
scroll to position [242, 0]
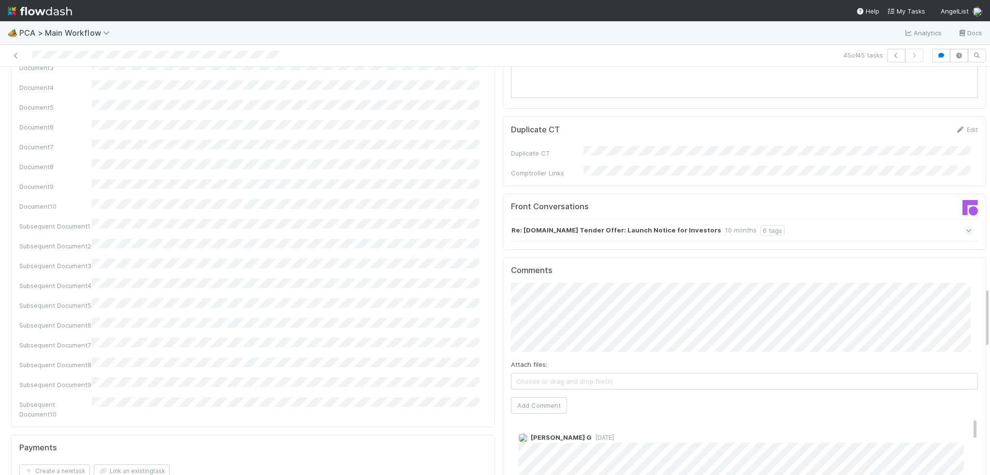
scroll to position [1546, 0]
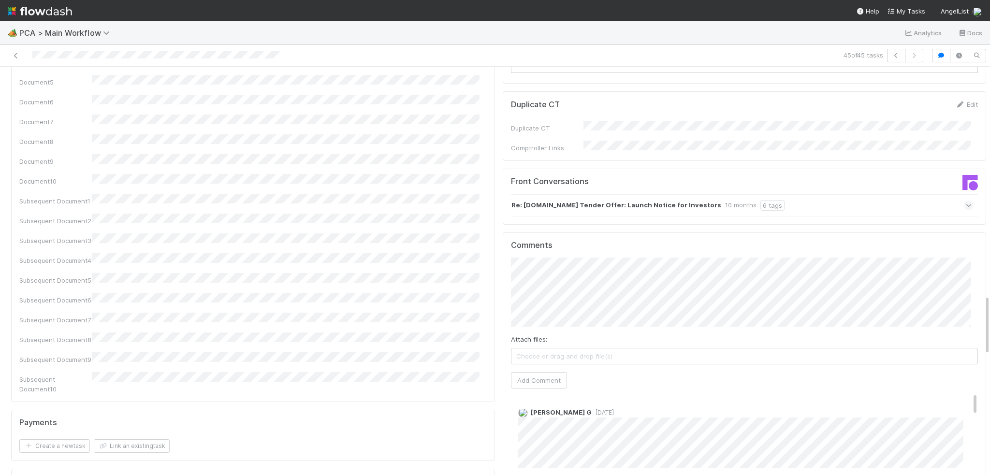
click at [529, 315] on div "Comments Attach files: Choose or drag and drop file(s) Add Comment Karren G 9 m…" at bounding box center [744, 413] width 467 height 345
click at [525, 372] on button "Add Comment" at bounding box center [539, 380] width 56 height 16
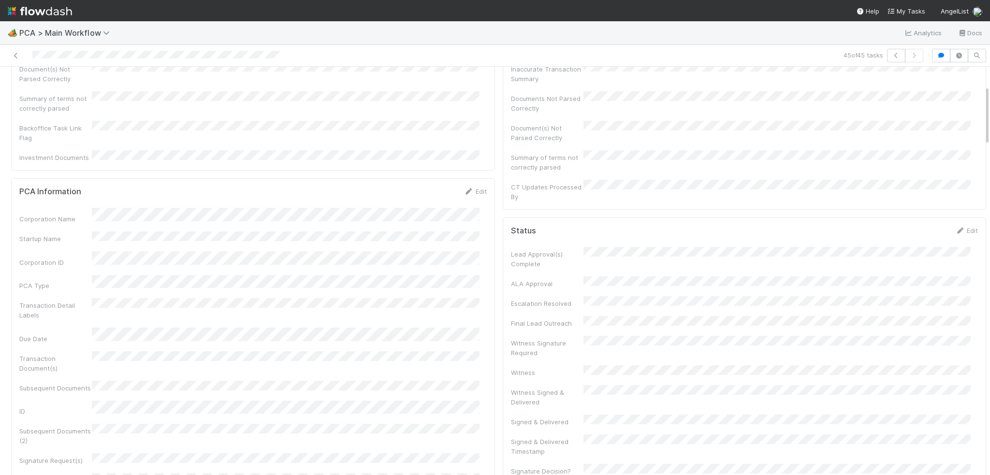
scroll to position [0, 0]
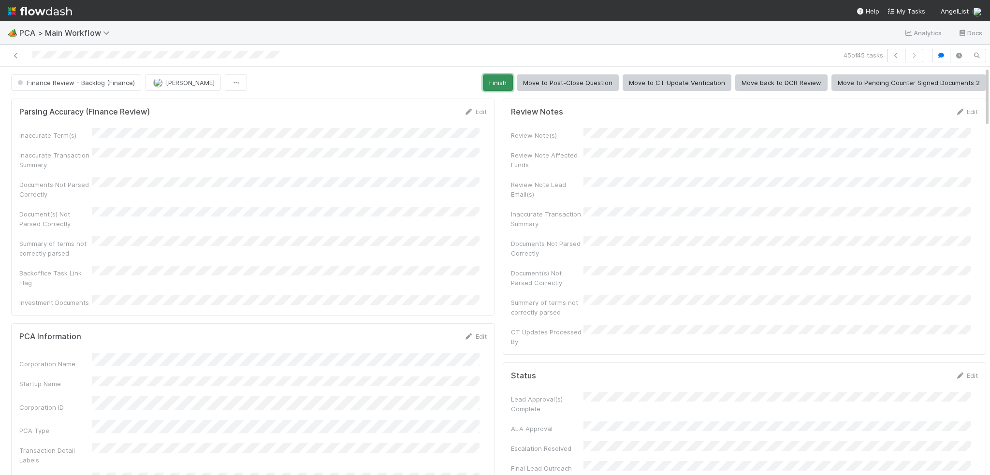
click at [489, 81] on button "Finish" at bounding box center [498, 82] width 30 height 16
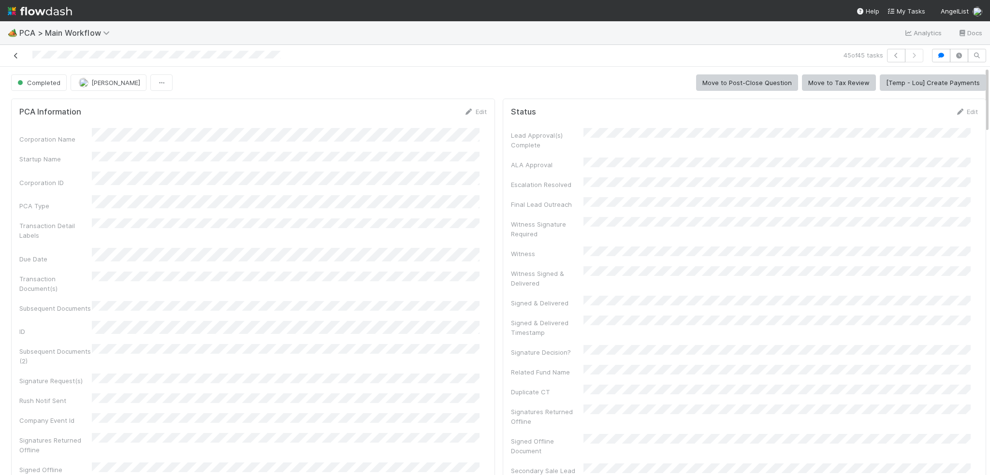
click at [16, 56] on icon at bounding box center [16, 56] width 10 height 6
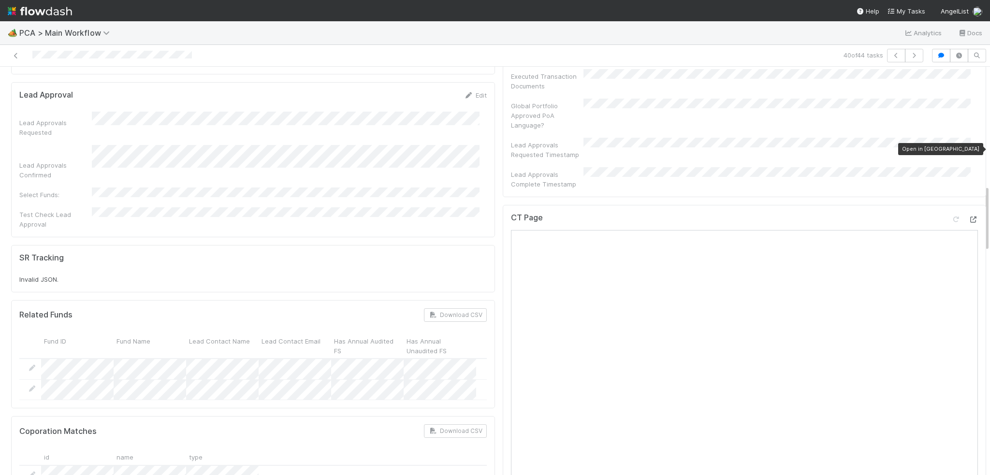
click at [968, 215] on div at bounding box center [973, 220] width 10 height 10
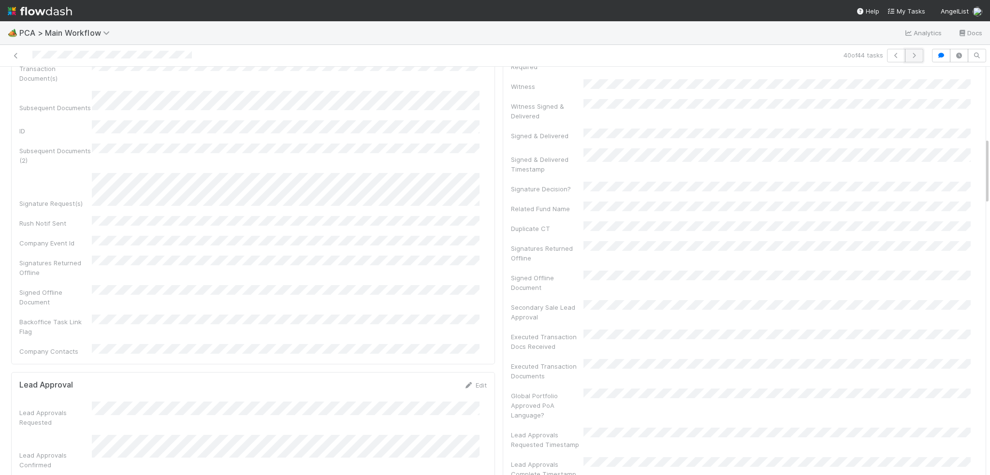
click at [909, 54] on icon "button" at bounding box center [914, 56] width 10 height 6
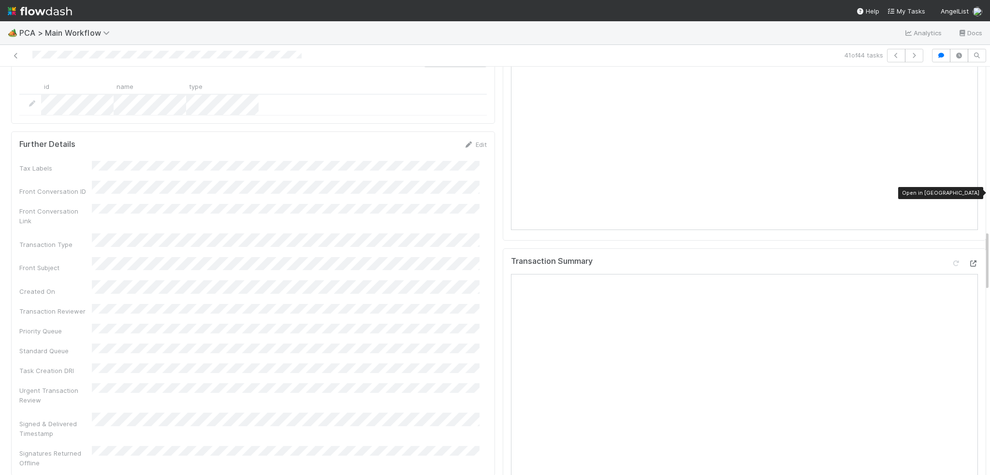
click at [968, 260] on icon at bounding box center [973, 263] width 10 height 6
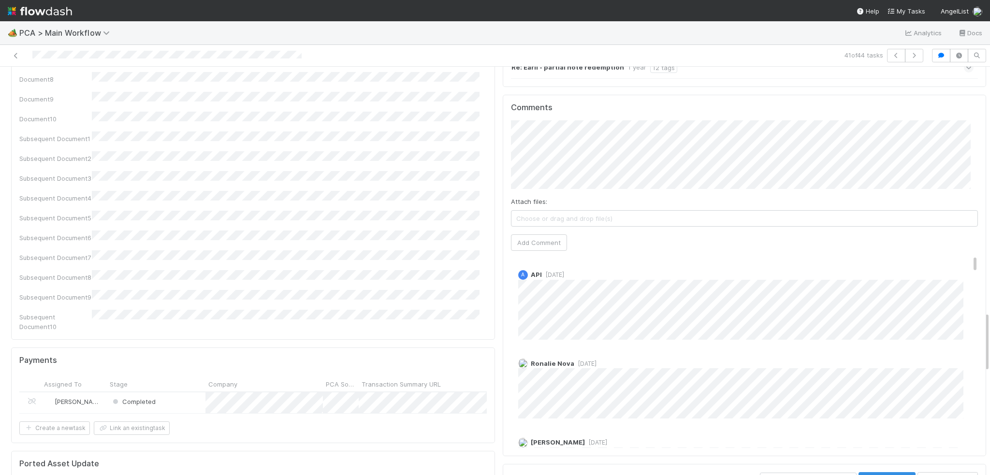
scroll to position [1546, 0]
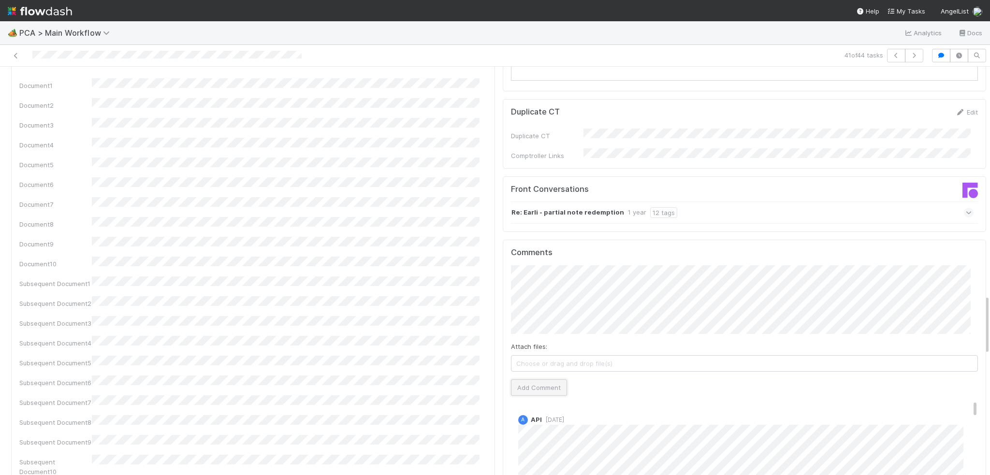
click at [523, 379] on button "Add Comment" at bounding box center [539, 387] width 56 height 16
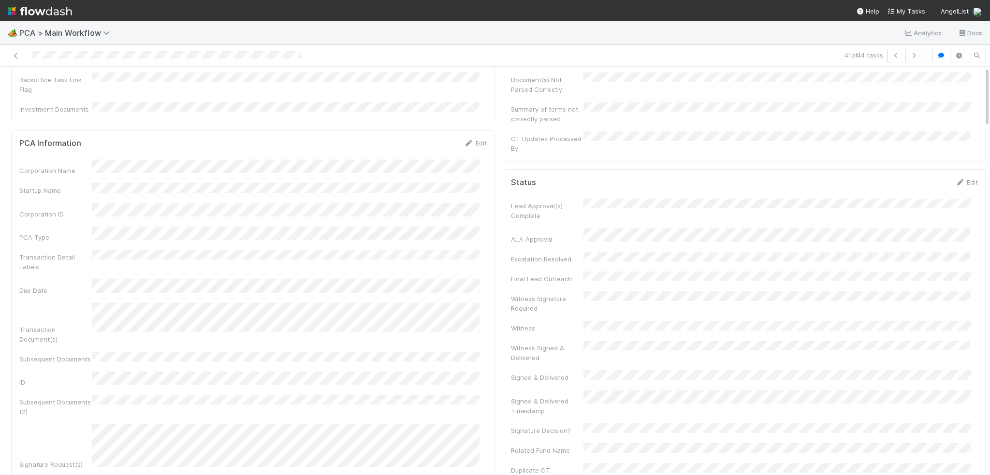
scroll to position [0, 0]
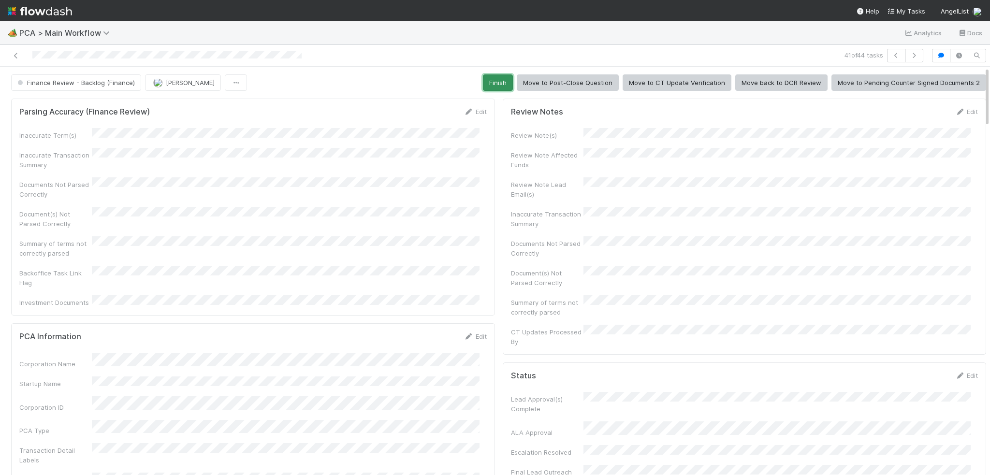
click at [490, 82] on button "Finish" at bounding box center [498, 82] width 30 height 16
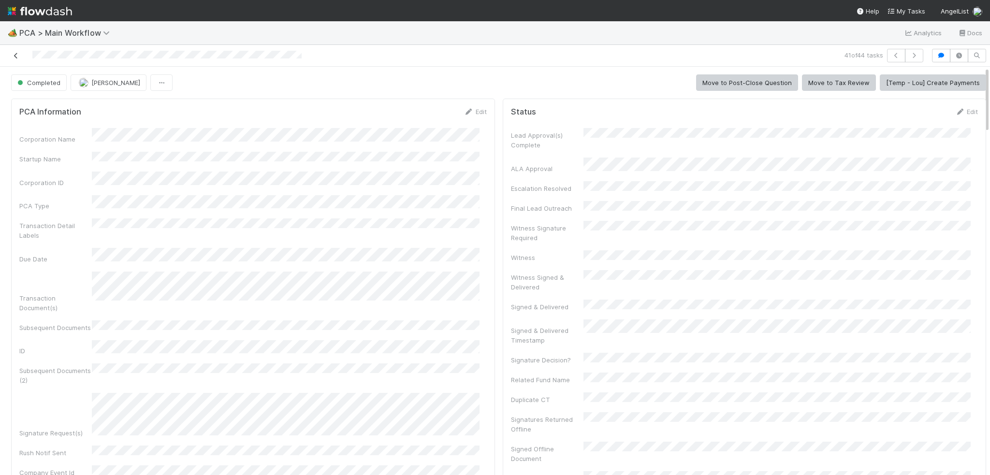
click at [15, 53] on icon at bounding box center [16, 56] width 10 height 6
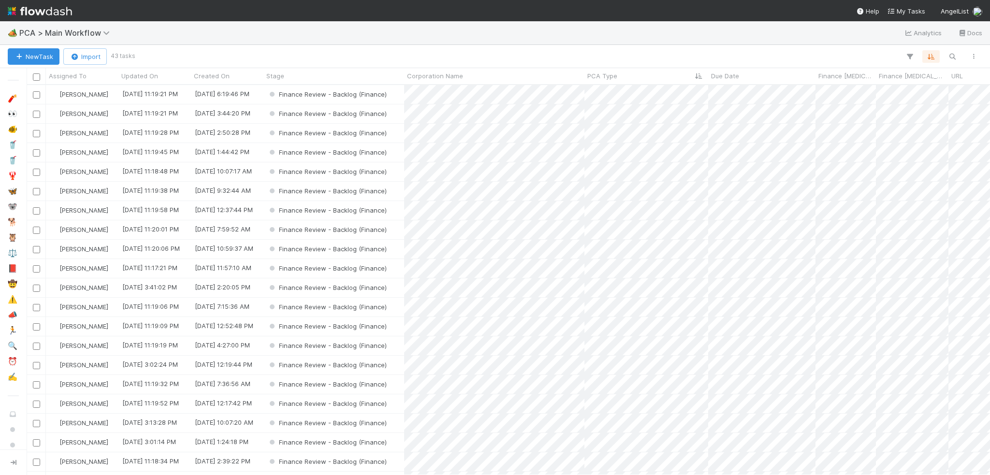
scroll to position [383, 956]
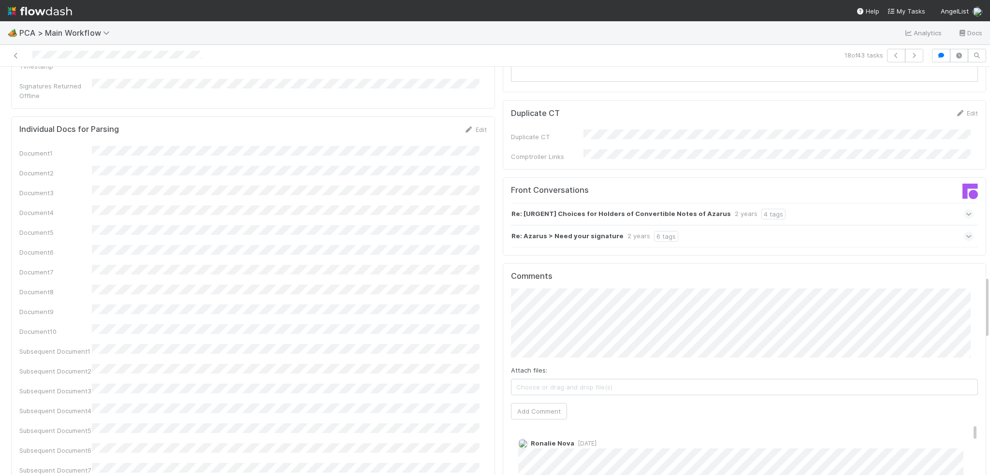
scroll to position [1546, 0]
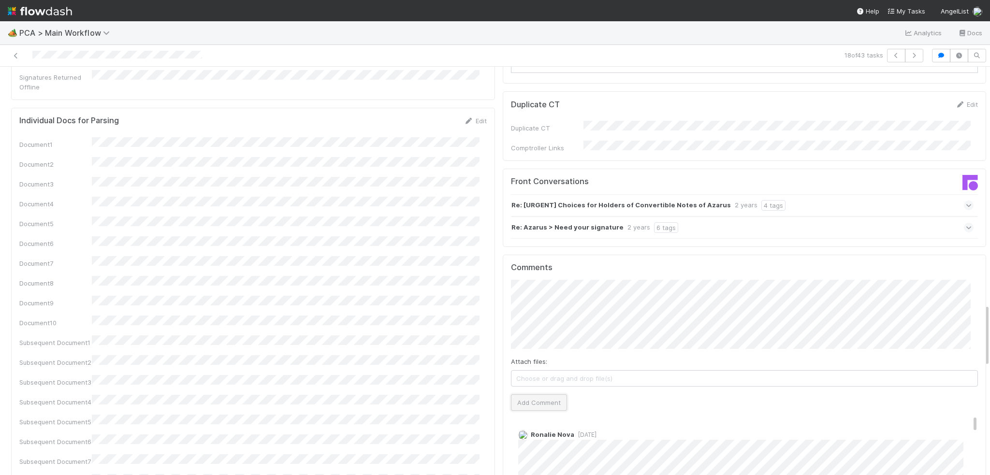
click at [522, 394] on button "Add Comment" at bounding box center [539, 402] width 56 height 16
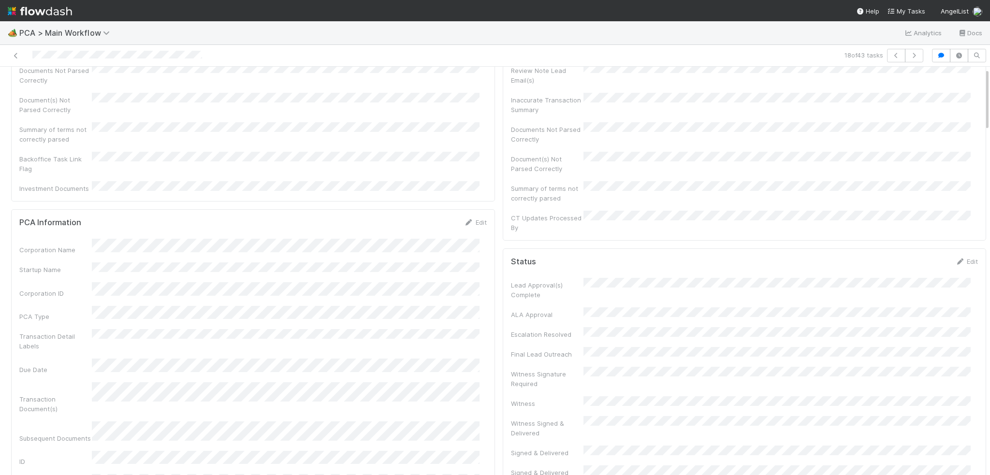
scroll to position [0, 0]
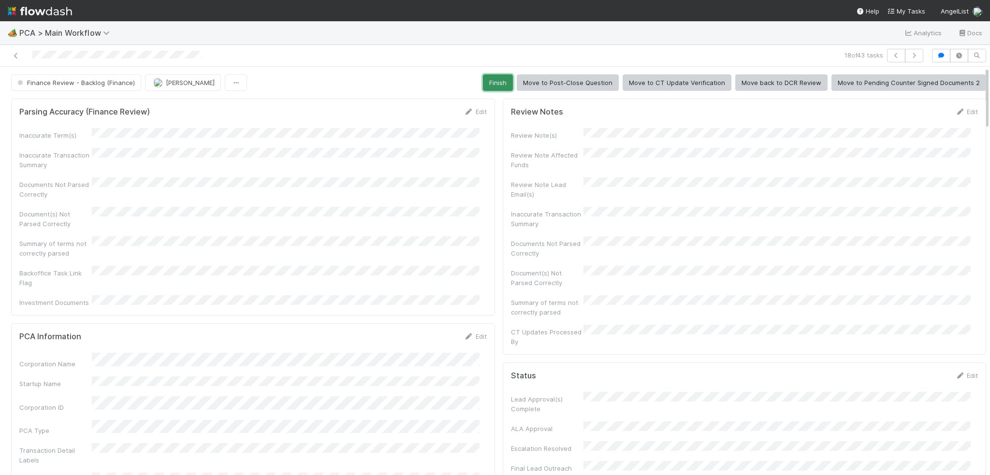
click at [495, 80] on button "Finish" at bounding box center [498, 82] width 30 height 16
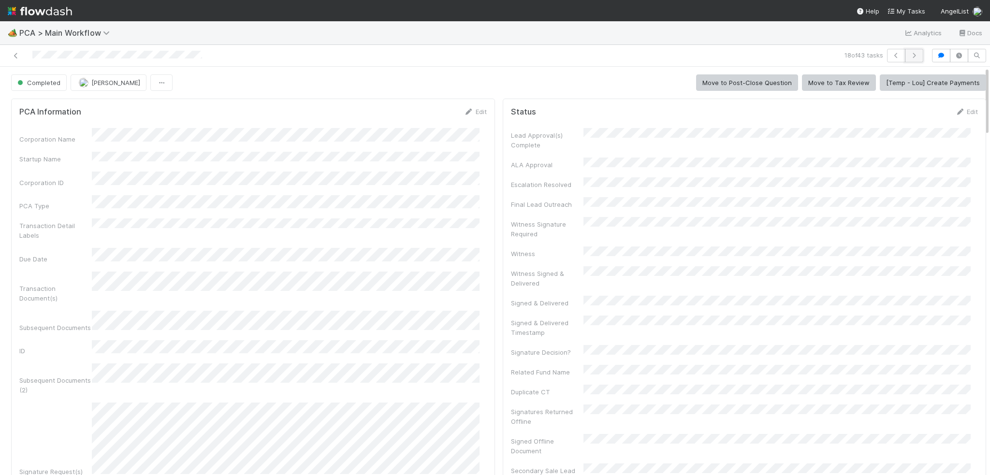
click at [909, 54] on icon "button" at bounding box center [914, 56] width 10 height 6
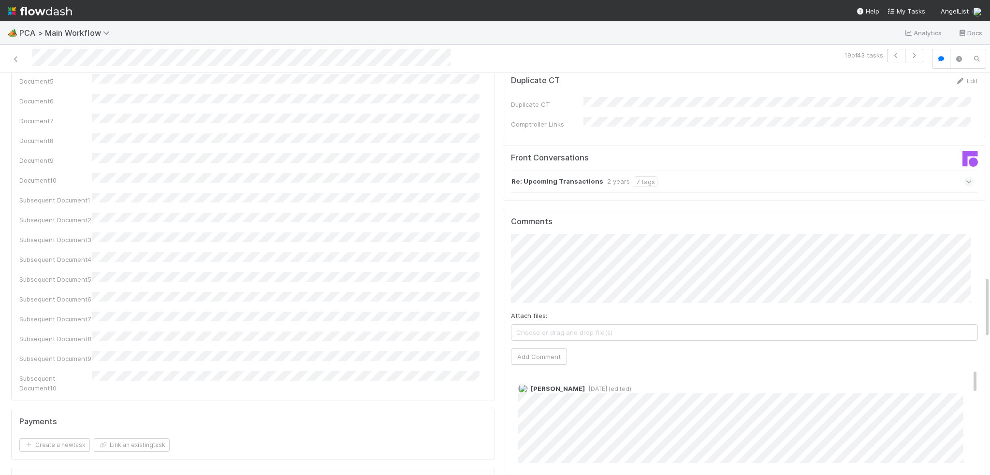
scroll to position [1595, 0]
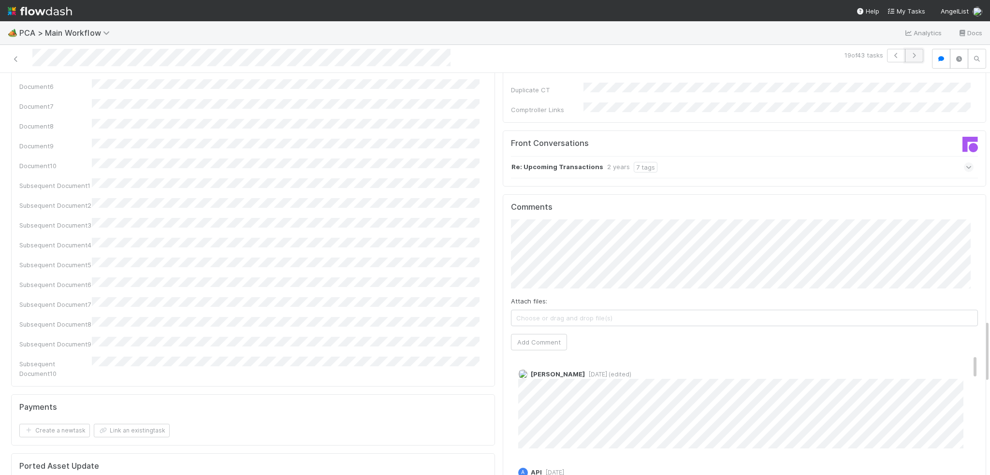
click at [909, 57] on icon "button" at bounding box center [914, 56] width 10 height 6
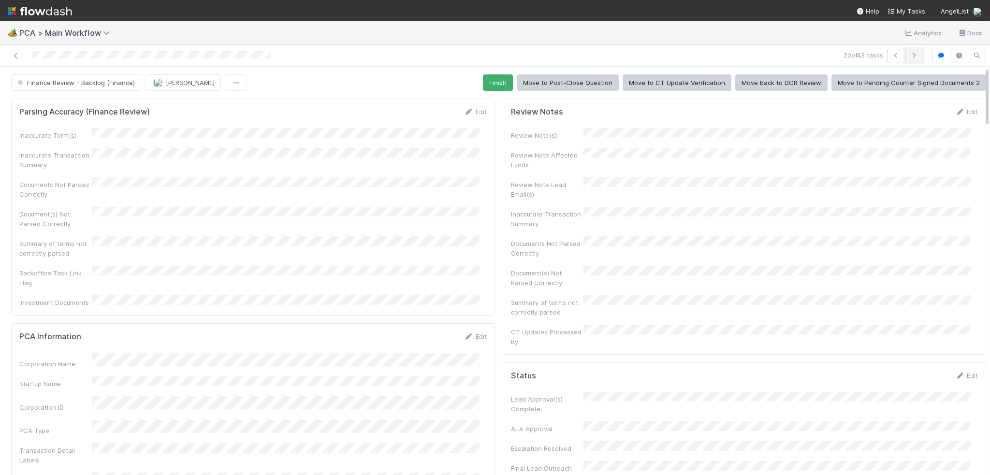
click at [909, 56] on icon "button" at bounding box center [914, 56] width 10 height 6
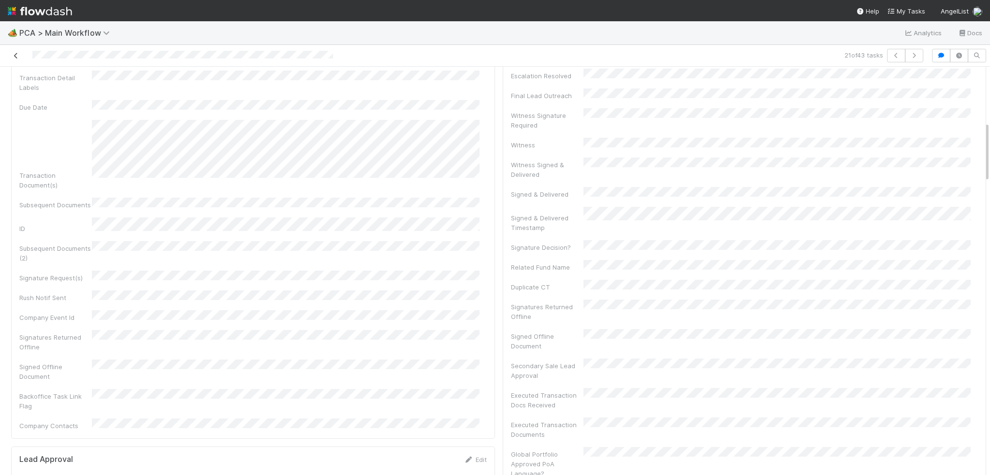
scroll to position [338, 0]
click at [18, 56] on icon at bounding box center [16, 56] width 10 height 6
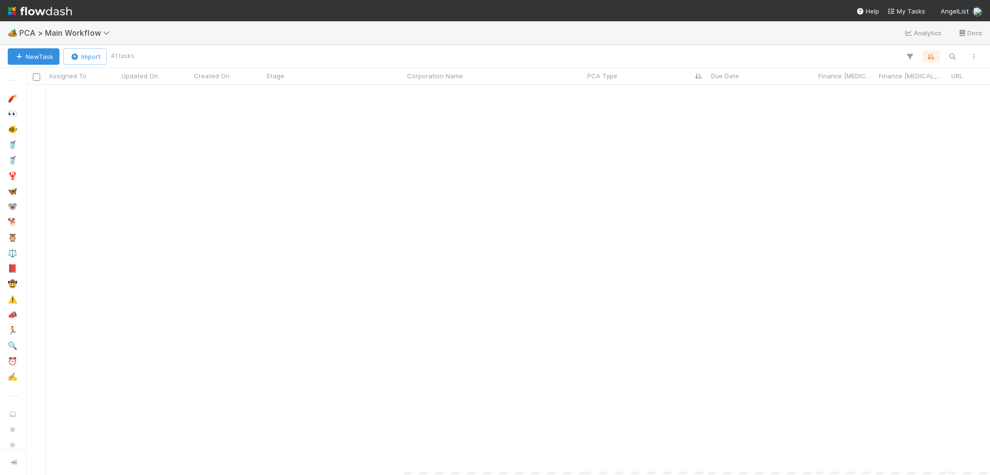
scroll to position [410, 0]
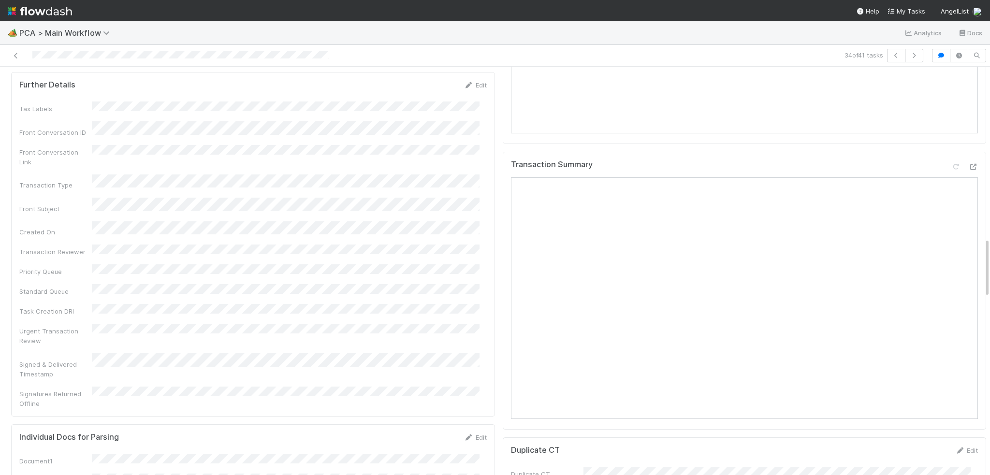
scroll to position [1111, 0]
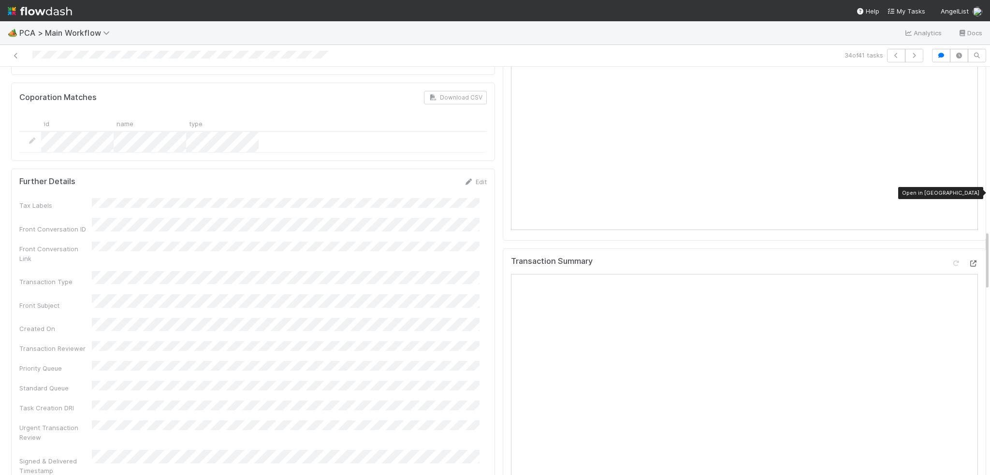
click at [968, 260] on icon at bounding box center [973, 263] width 10 height 6
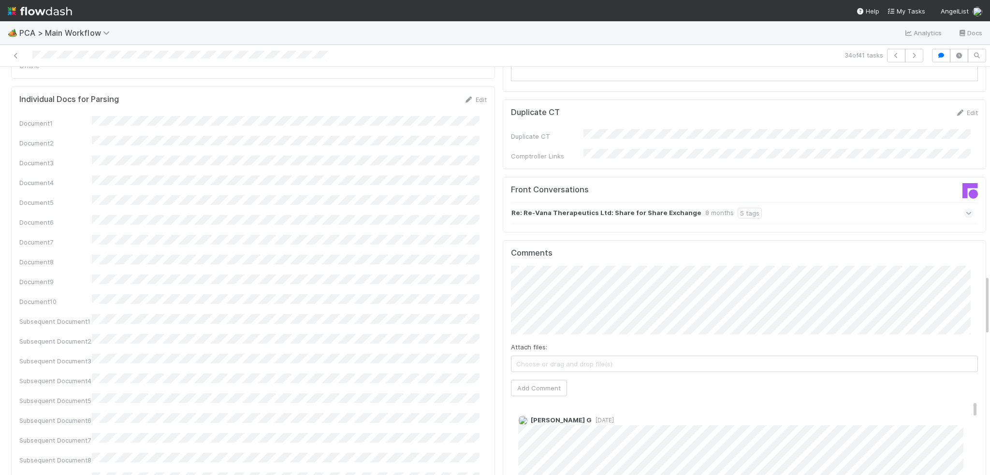
scroll to position [1546, 0]
click at [535, 379] on button "Add Comment" at bounding box center [539, 387] width 56 height 16
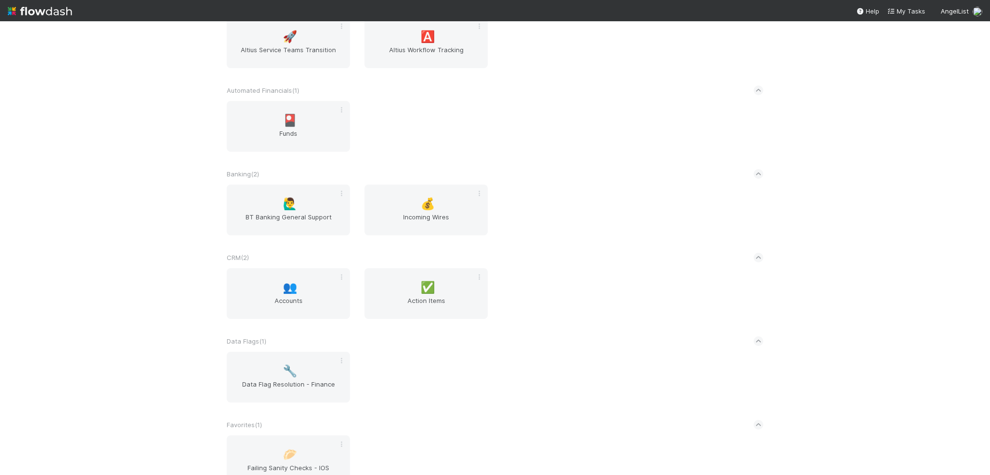
scroll to position [387, 0]
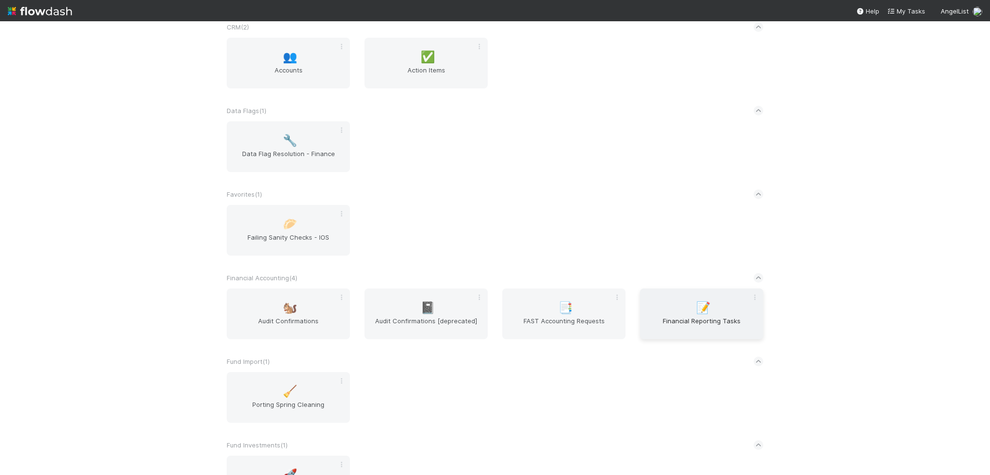
click at [730, 333] on span "Financial Reporting Tasks" at bounding box center [701, 325] width 115 height 19
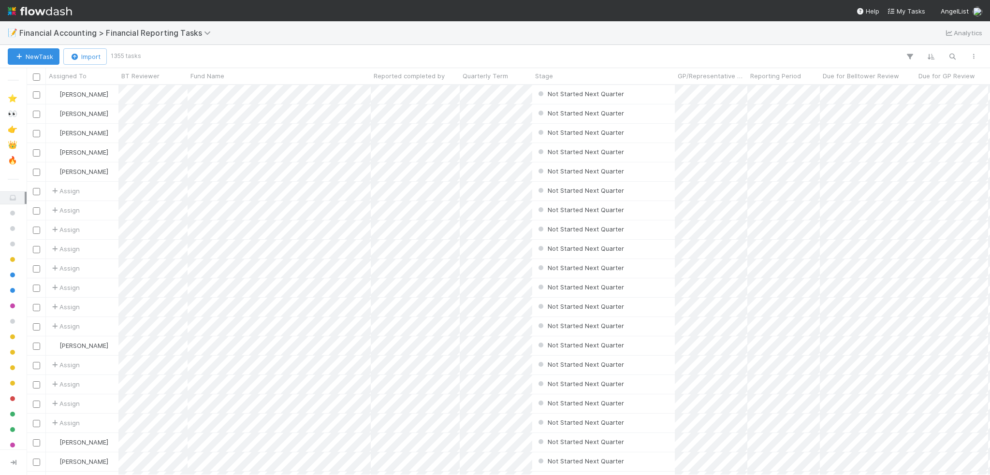
scroll to position [383, 956]
click at [952, 56] on icon "button" at bounding box center [952, 56] width 10 height 9
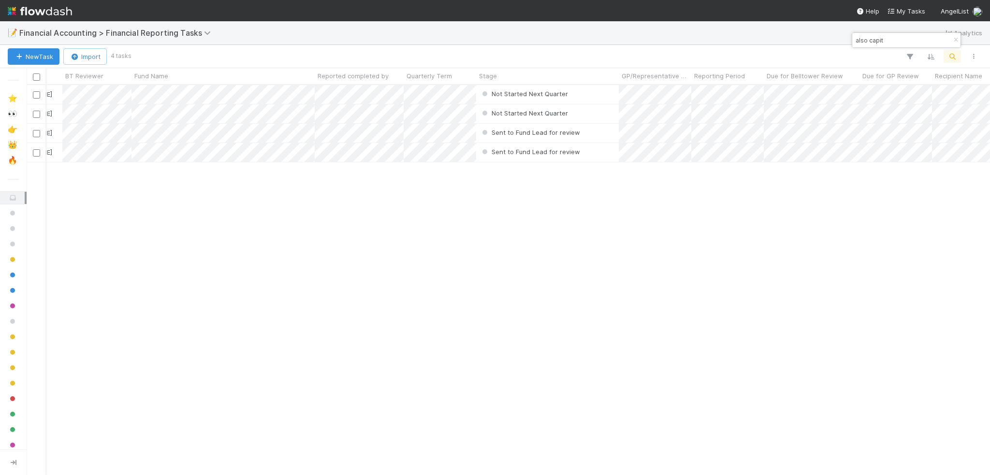
scroll to position [0, 0]
type input "also capit"
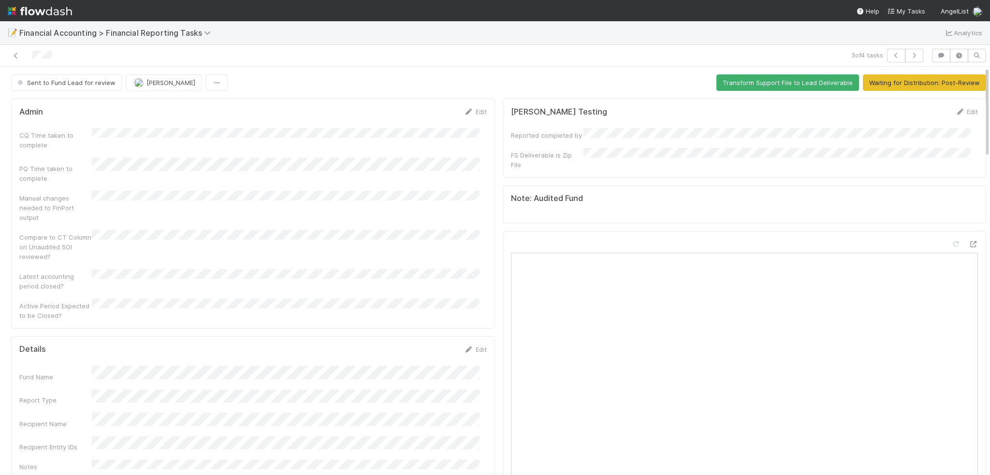
click at [877, 52] on div "3 of 4 tasks" at bounding box center [697, 56] width 460 height 14
click at [891, 54] on icon "button" at bounding box center [896, 56] width 10 height 6
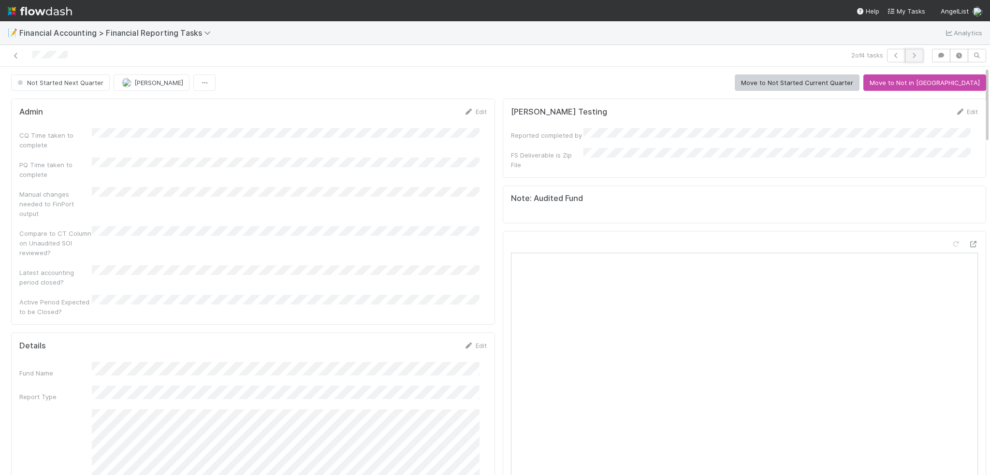
click at [909, 56] on icon "button" at bounding box center [914, 56] width 10 height 6
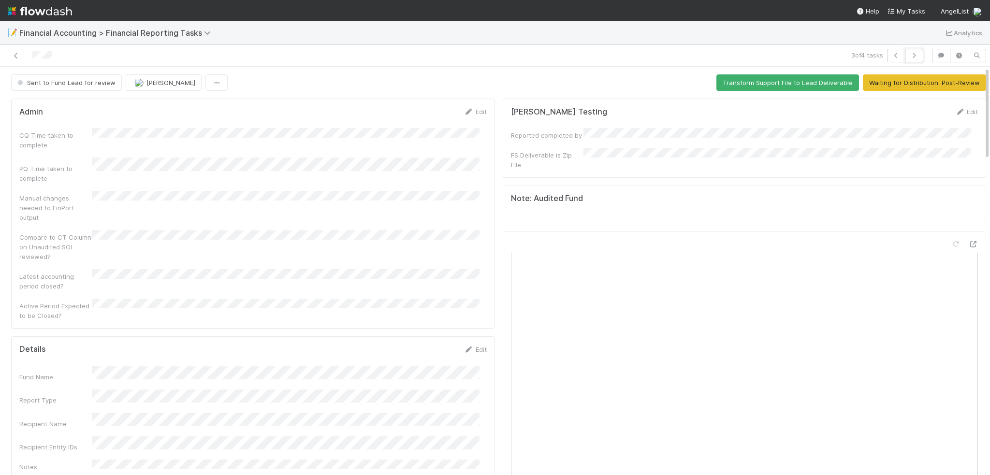
click at [909, 56] on icon "button" at bounding box center [914, 56] width 10 height 6
click at [14, 54] on icon at bounding box center [16, 56] width 10 height 6
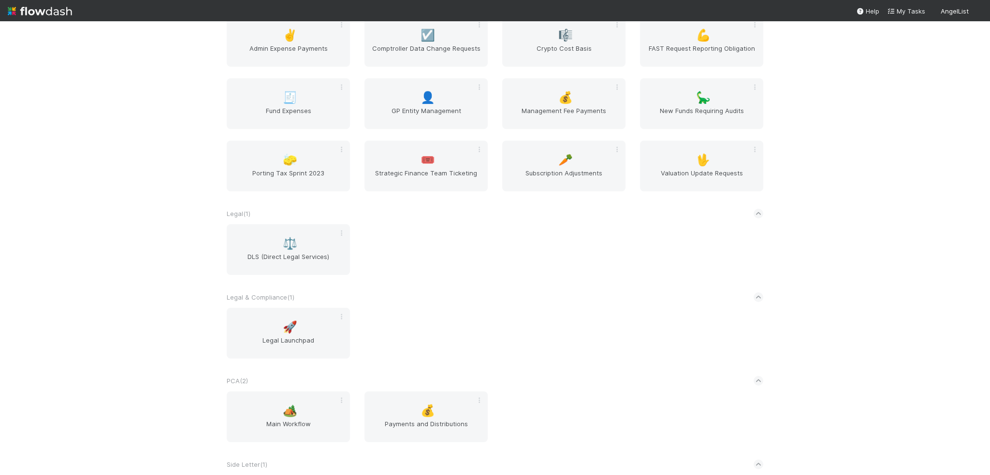
scroll to position [918, 0]
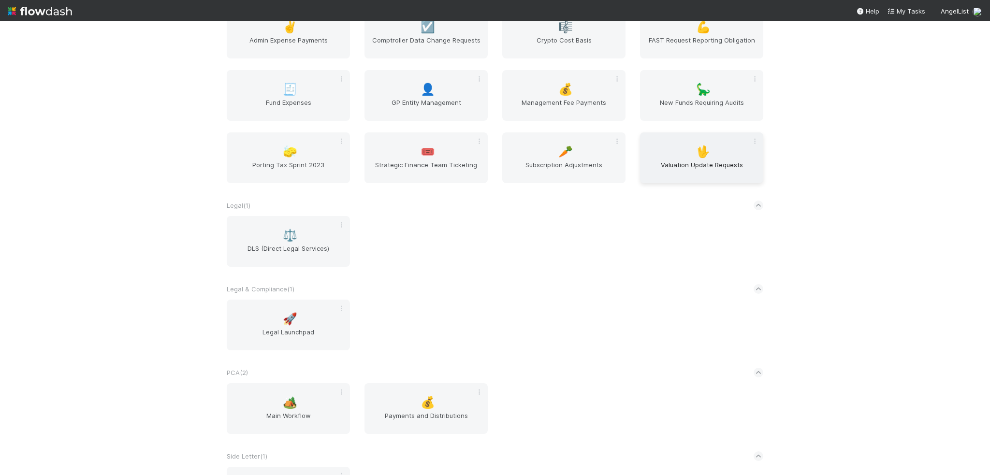
click at [680, 160] on div "🖖 Valuation Update Requests" at bounding box center [701, 157] width 123 height 51
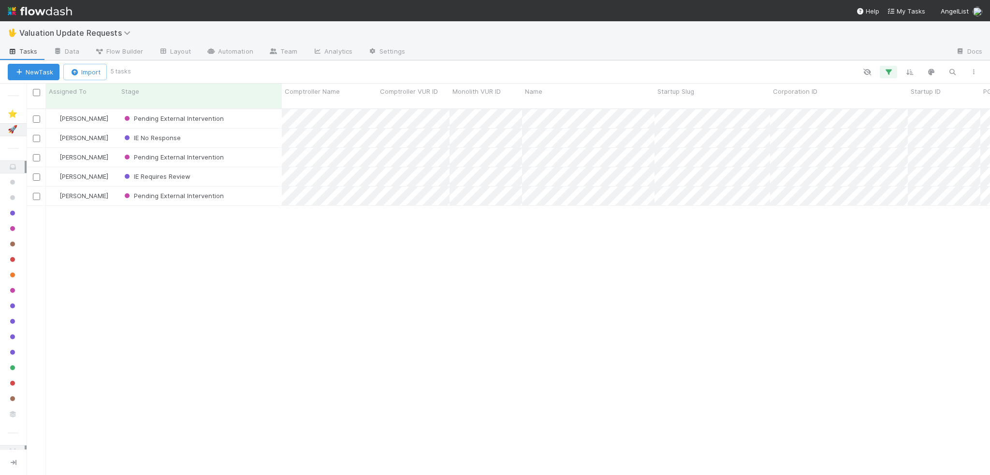
scroll to position [367, 956]
